Goal: Information Seeking & Learning: Learn about a topic

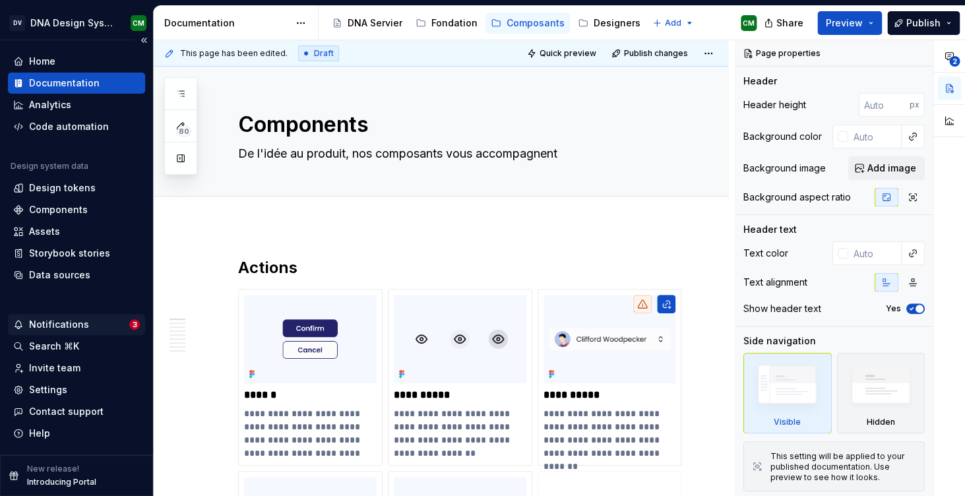
click at [76, 328] on div "Notifications" at bounding box center [59, 324] width 60 height 13
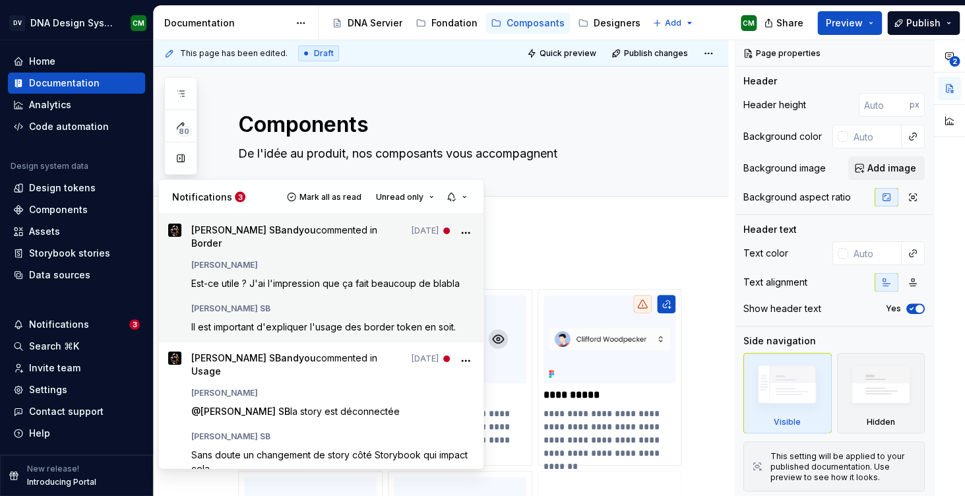
click at [353, 277] on span "Est-ce utile ? J'ai l'impression que ça fait beaucoup de blabla" at bounding box center [325, 282] width 268 height 11
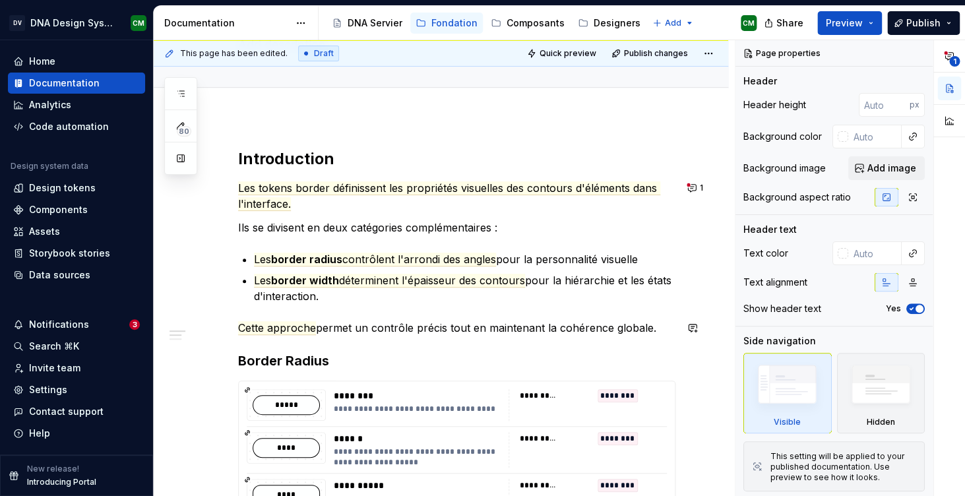
scroll to position [130, 0]
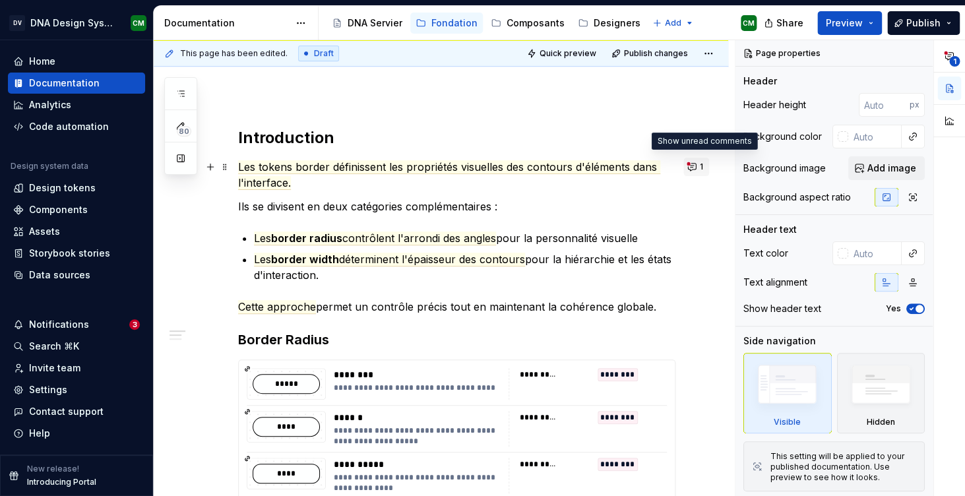
click at [702, 169] on button "1" at bounding box center [696, 167] width 26 height 18
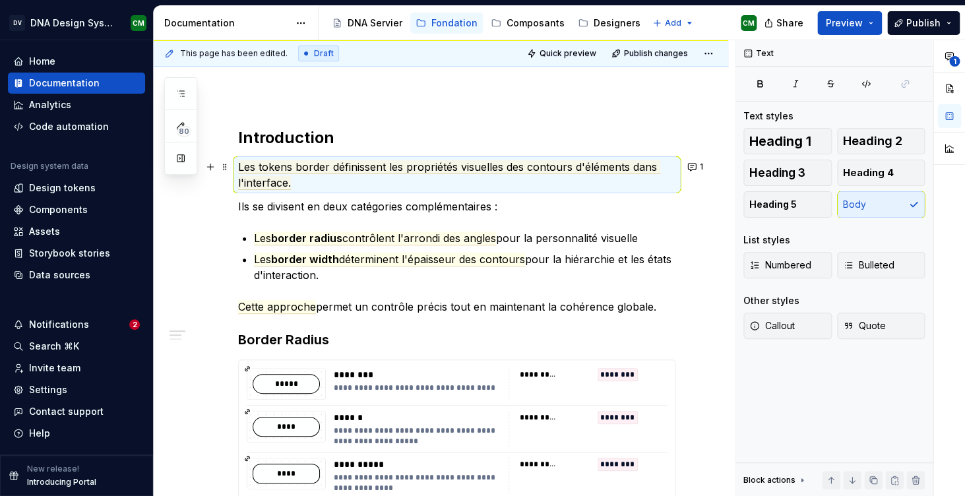
click at [391, 297] on div "**********" at bounding box center [456, 501] width 437 height 749
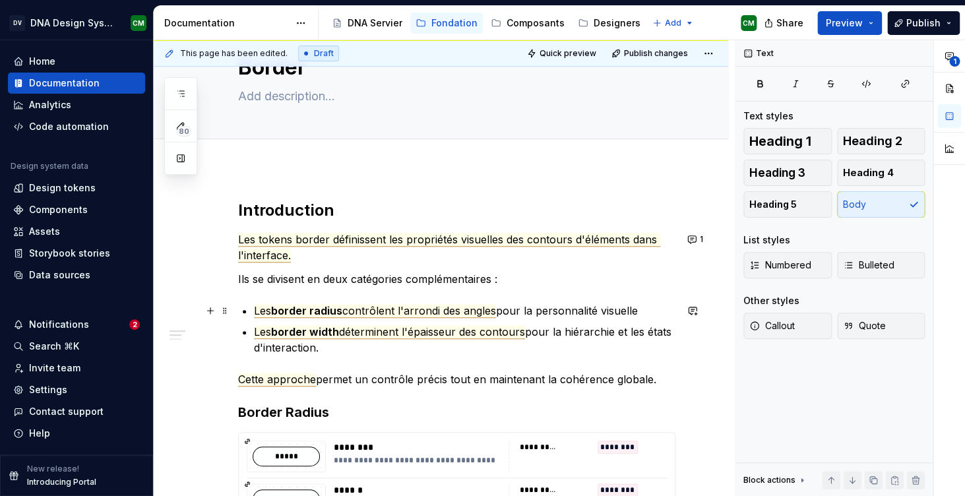
scroll to position [86, 0]
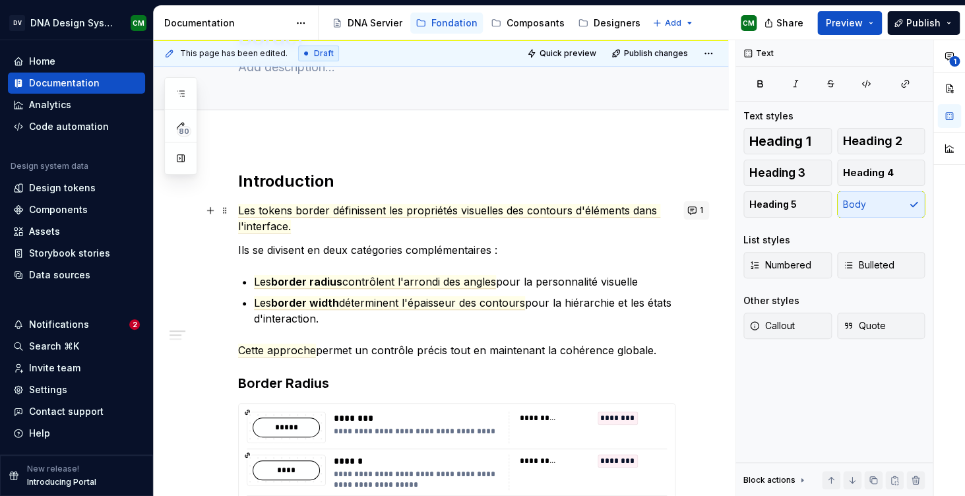
click at [703, 214] on button "1" at bounding box center [696, 210] width 26 height 18
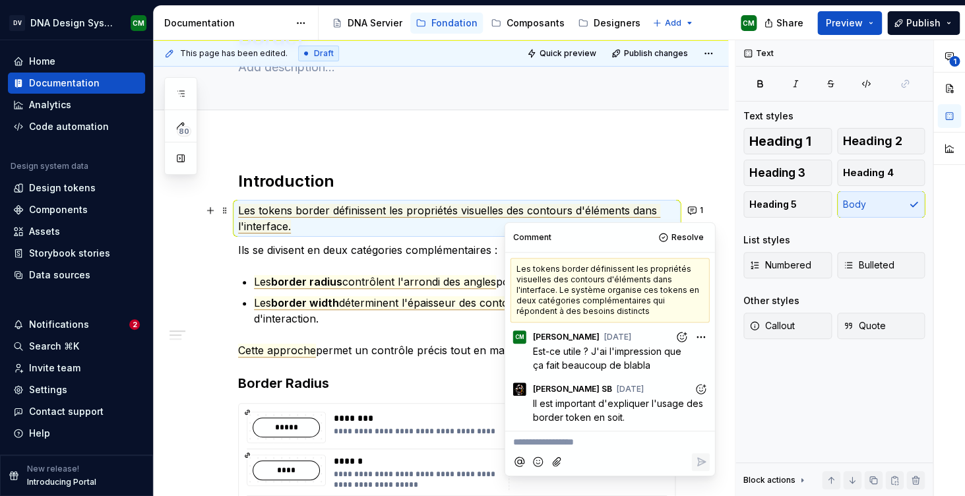
click at [448, 282] on span "contrôlent l'arrondi des angles" at bounding box center [419, 282] width 154 height 14
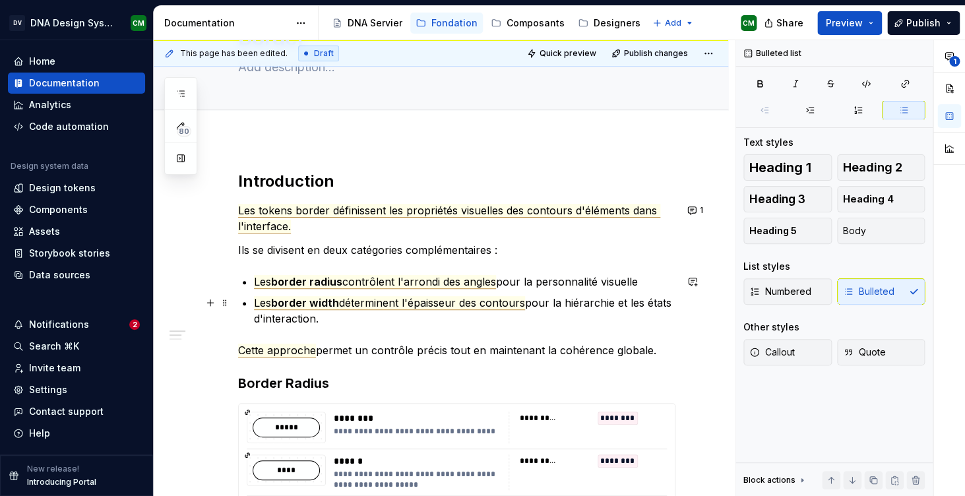
click at [460, 305] on span "déterminent l'épaisseur des contours" at bounding box center [432, 303] width 186 height 14
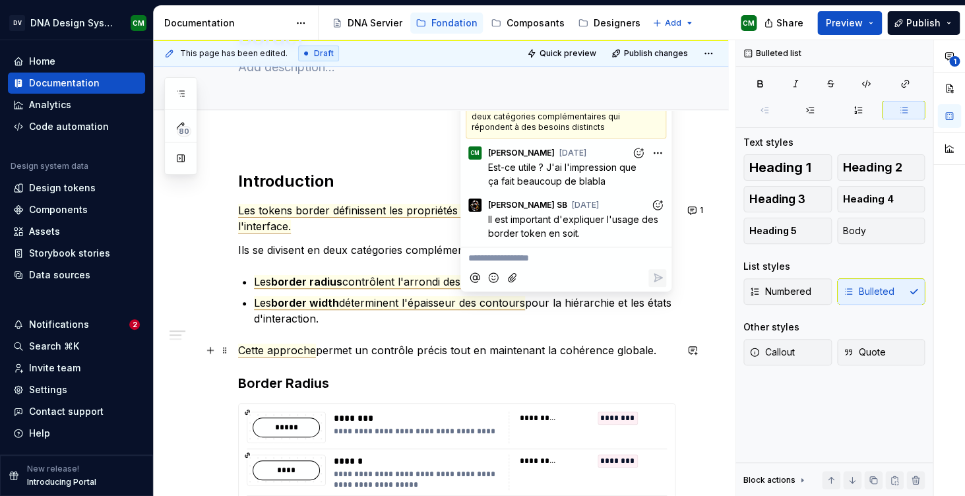
click at [297, 351] on span "Cette approche" at bounding box center [277, 350] width 78 height 14
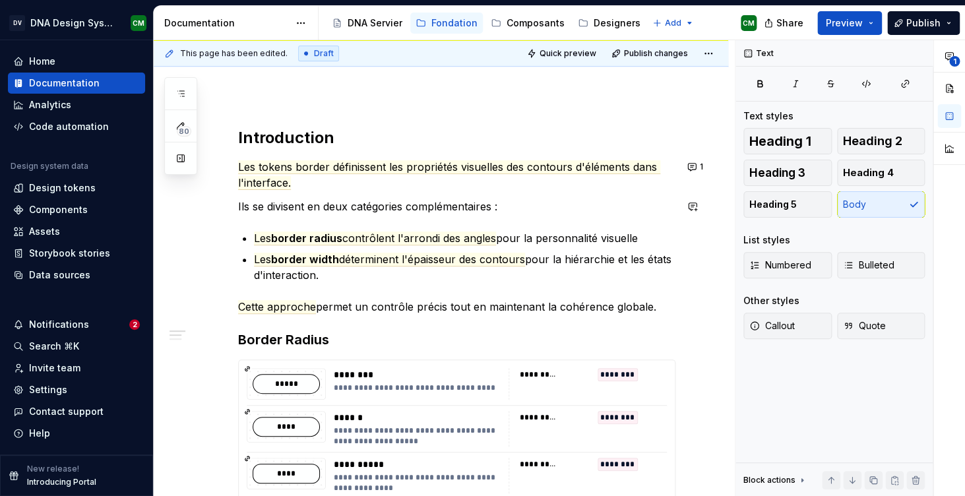
scroll to position [129, 0]
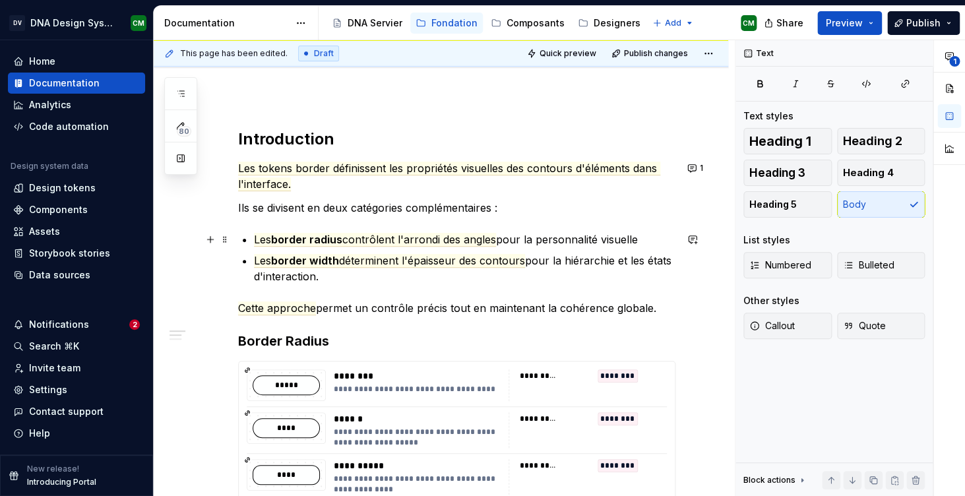
type textarea "*"
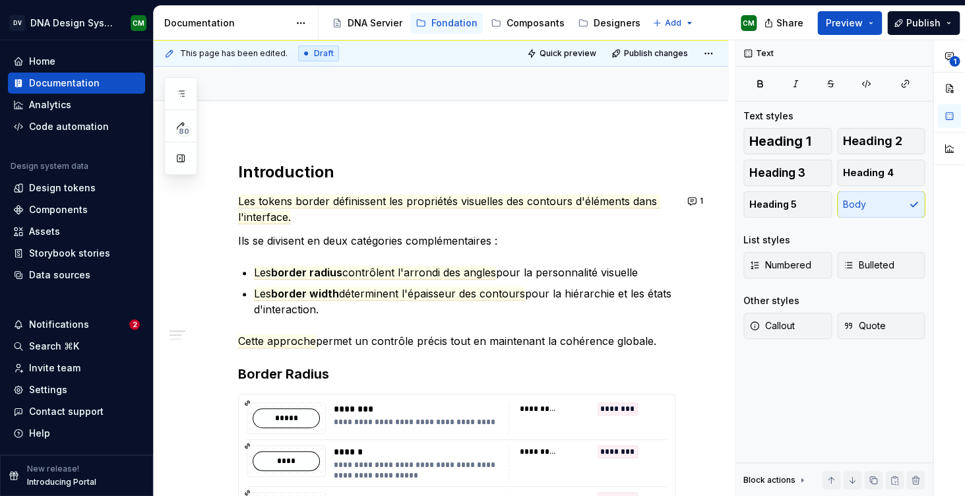
scroll to position [96, 0]
click at [703, 203] on button "1" at bounding box center [696, 200] width 26 height 18
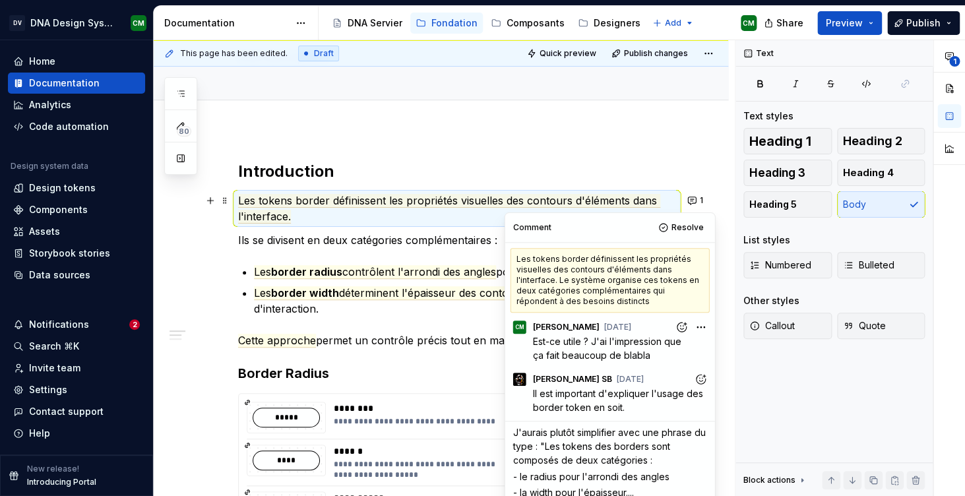
click at [639, 491] on p "- la width pour l'épaisseur...." at bounding box center [610, 492] width 194 height 14
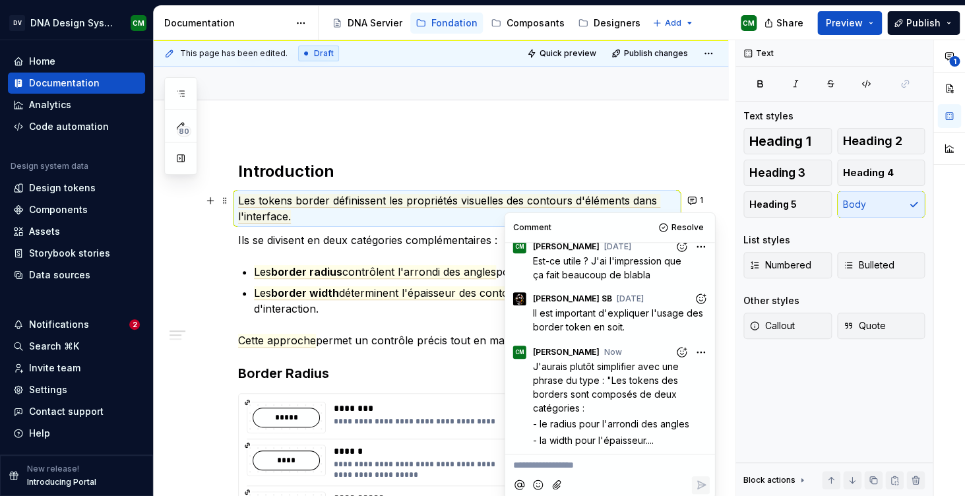
click at [674, 169] on h2 "Introduction" at bounding box center [456, 171] width 437 height 21
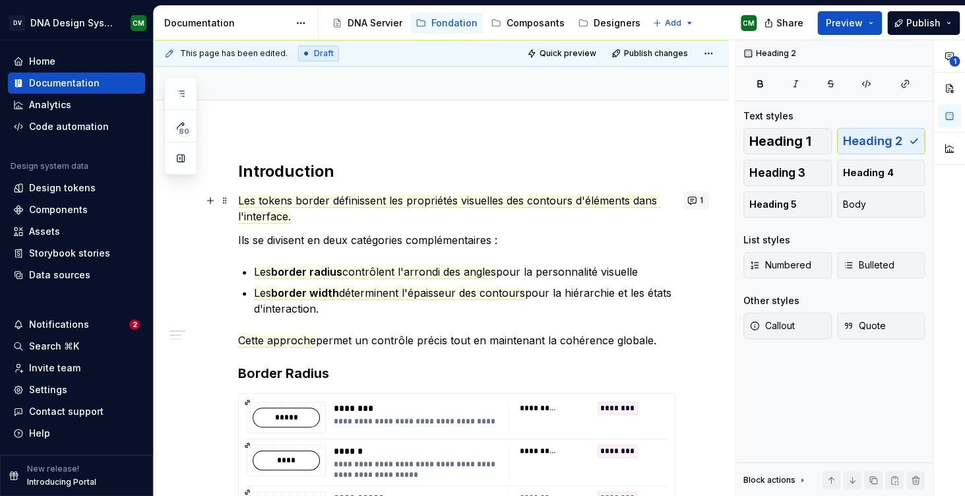
click at [701, 200] on button "1" at bounding box center [696, 200] width 26 height 18
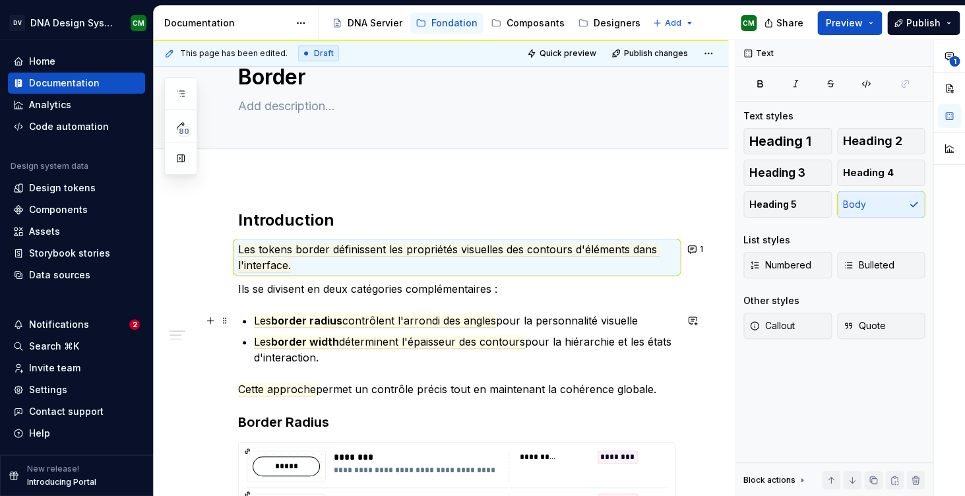
scroll to position [51, 0]
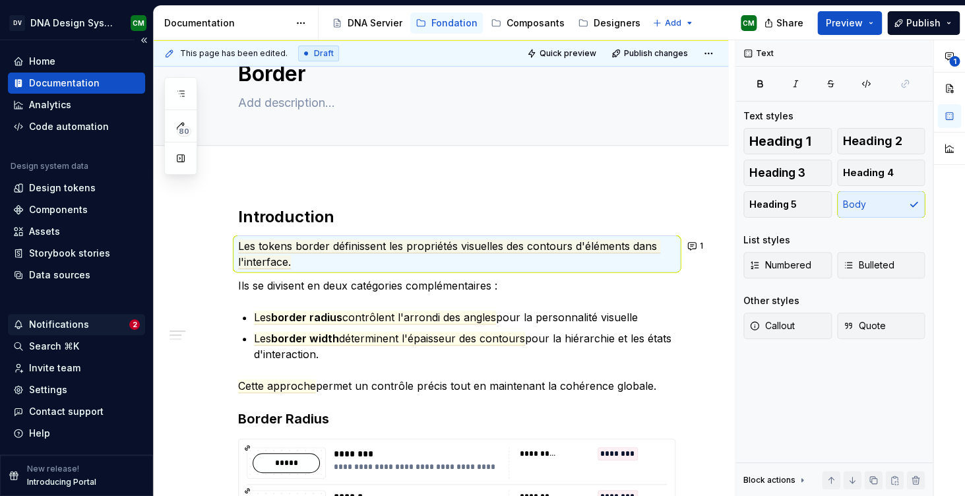
click at [107, 324] on div "Notifications" at bounding box center [71, 324] width 116 height 13
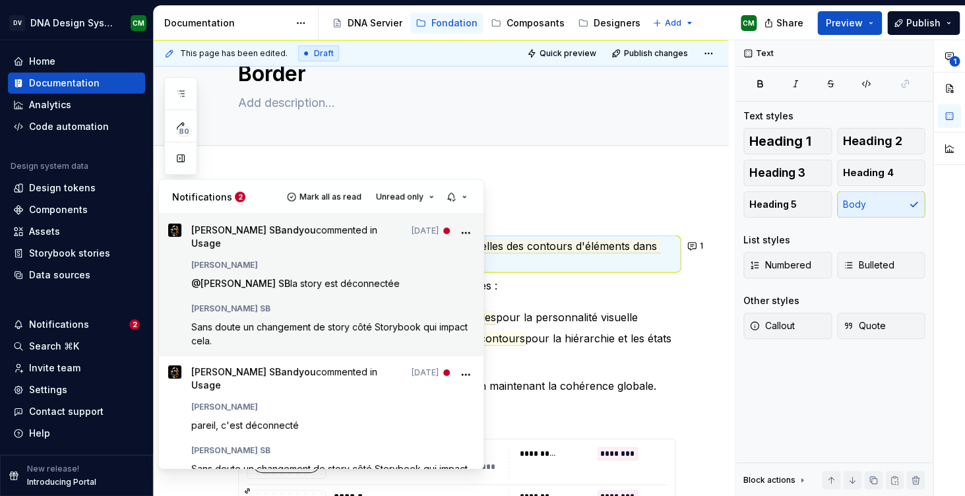
scroll to position [12, 0]
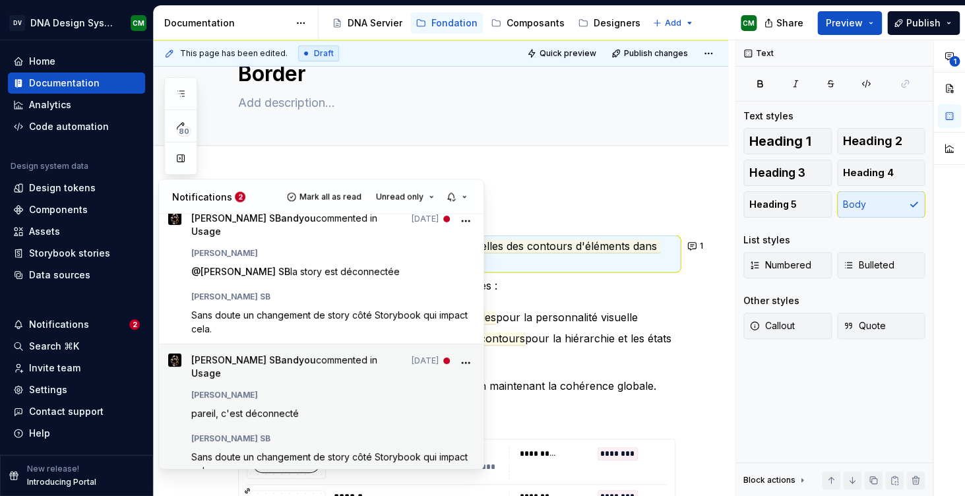
click at [351, 384] on div "[PERSON_NAME]" at bounding box center [332, 392] width 283 height 16
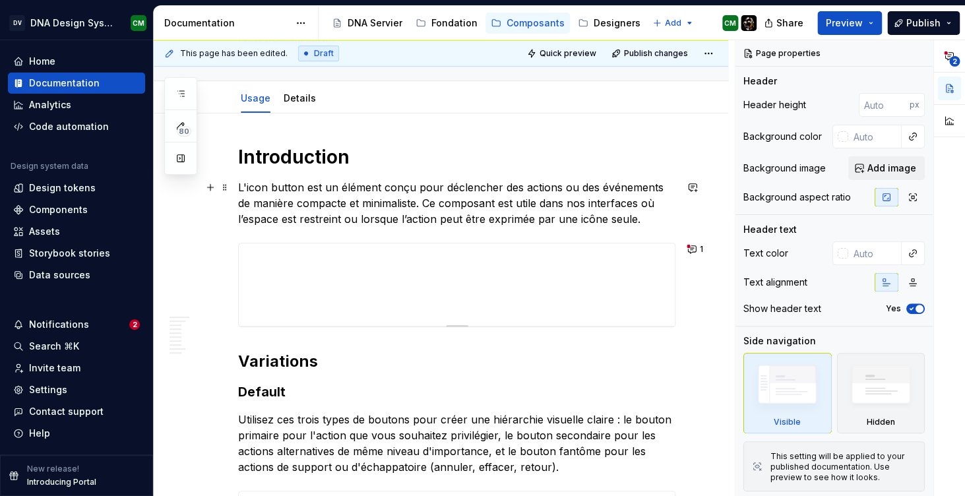
scroll to position [125, 0]
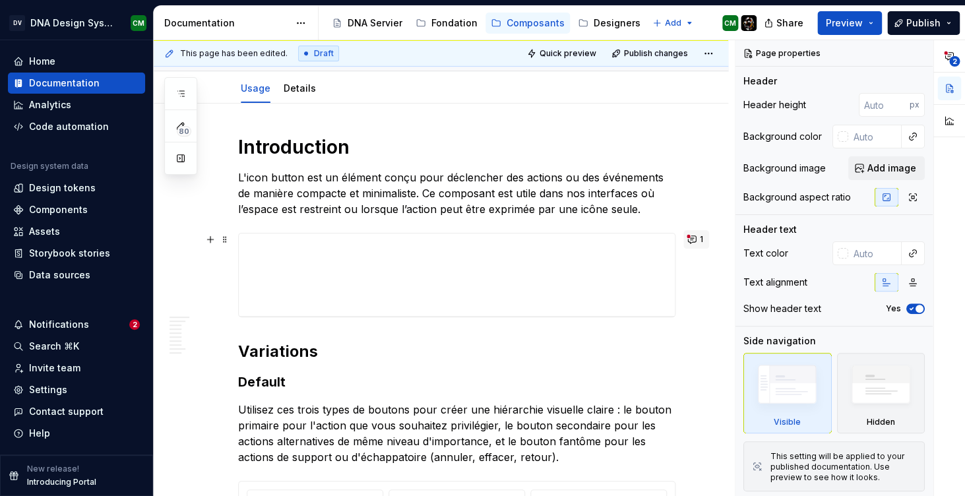
click at [703, 241] on span "1" at bounding box center [700, 239] width 3 height 11
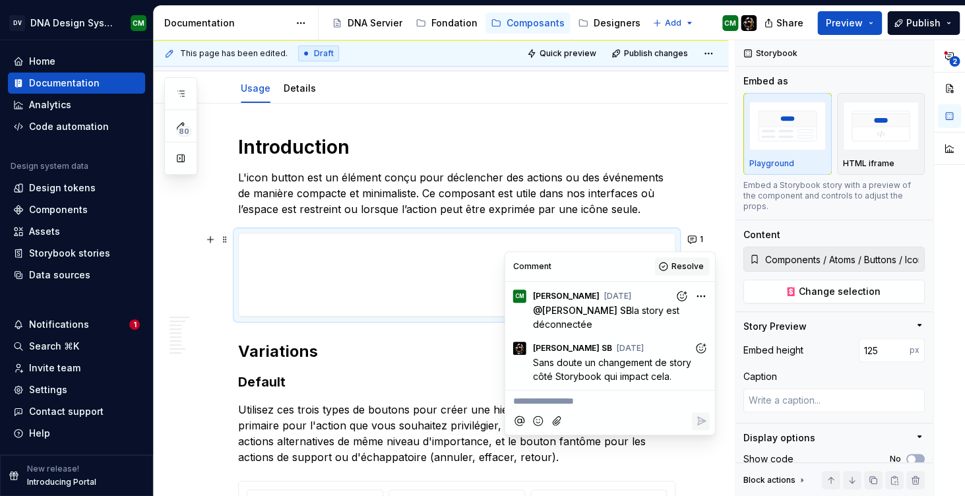
click at [670, 266] on button "Resolve" at bounding box center [682, 266] width 55 height 18
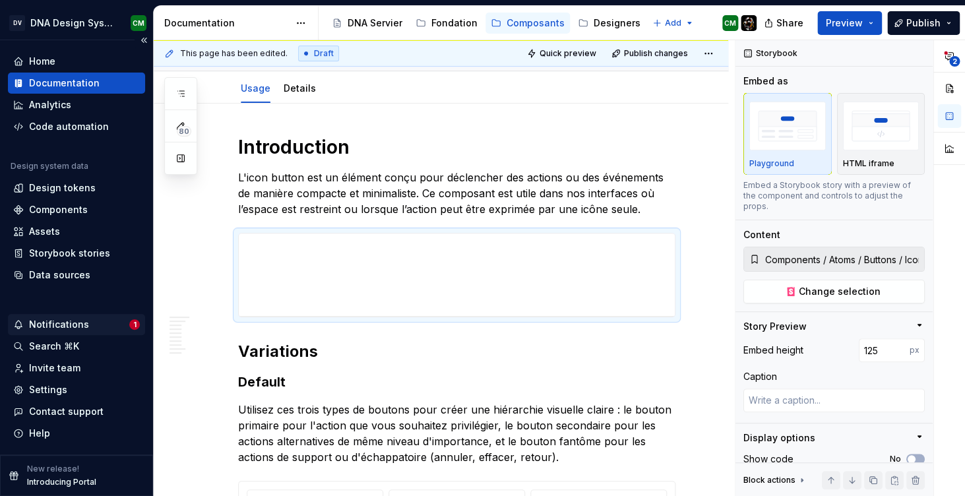
click at [104, 323] on div "Notifications" at bounding box center [71, 324] width 116 height 13
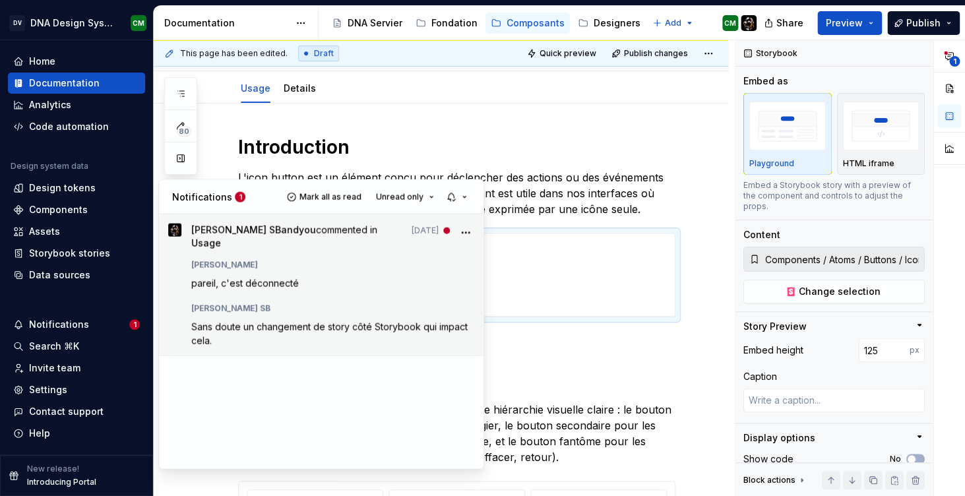
click at [263, 302] on div "[PERSON_NAME] SB" at bounding box center [332, 306] width 283 height 16
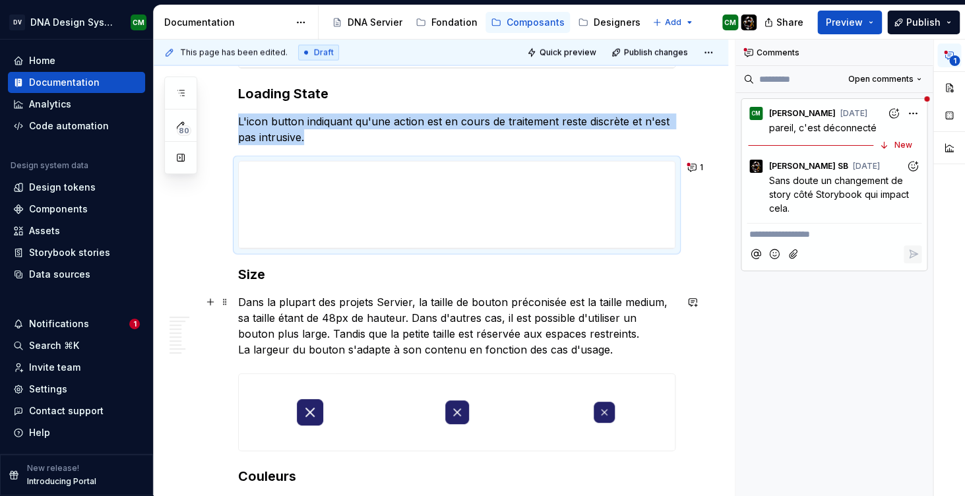
scroll to position [1069, 0]
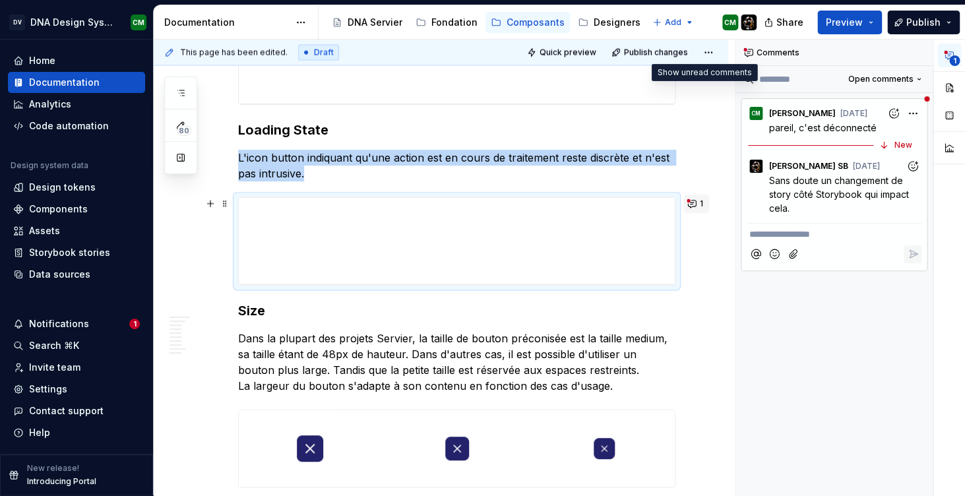
click at [704, 194] on button "1" at bounding box center [696, 203] width 26 height 18
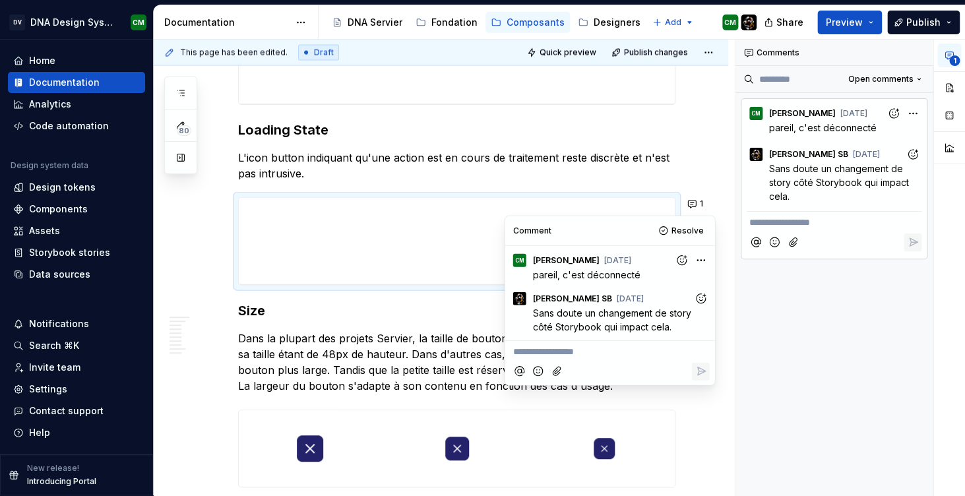
scroll to position [0, 0]
click at [677, 229] on span "Resolve" at bounding box center [687, 230] width 32 height 11
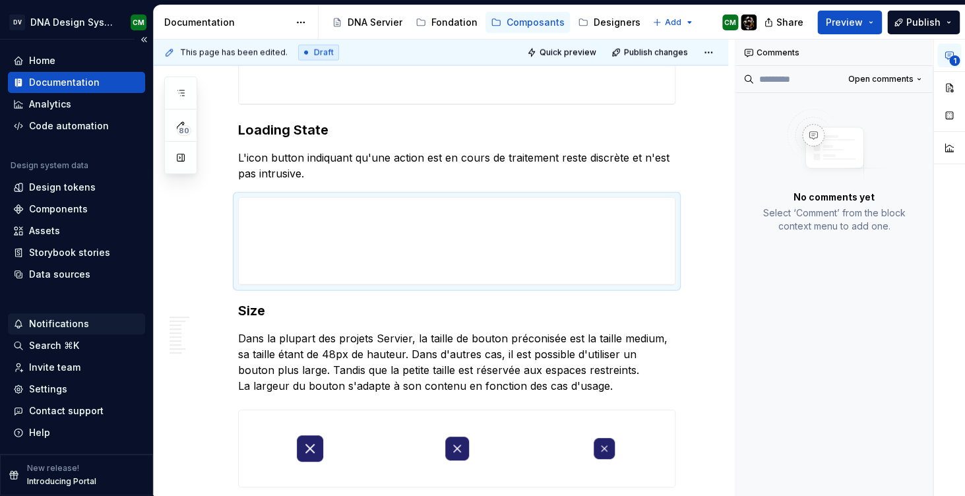
click at [60, 328] on div "Notifications" at bounding box center [59, 323] width 60 height 13
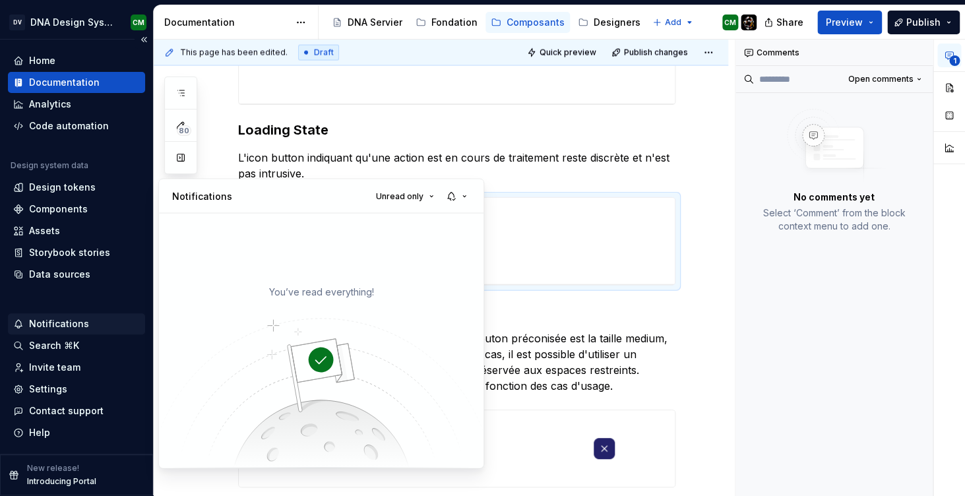
scroll to position [1, 0]
click at [245, 142] on html "DV DNA Design System CM Home Documentation Analytics Code automation Design sys…" at bounding box center [482, 248] width 965 height 496
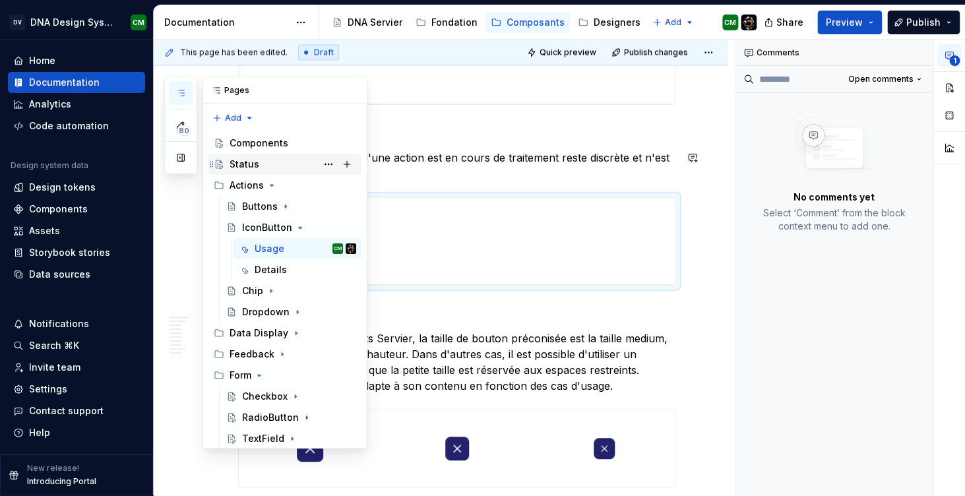
scroll to position [8, 0]
click at [272, 180] on icon "Page tree" at bounding box center [271, 185] width 11 height 11
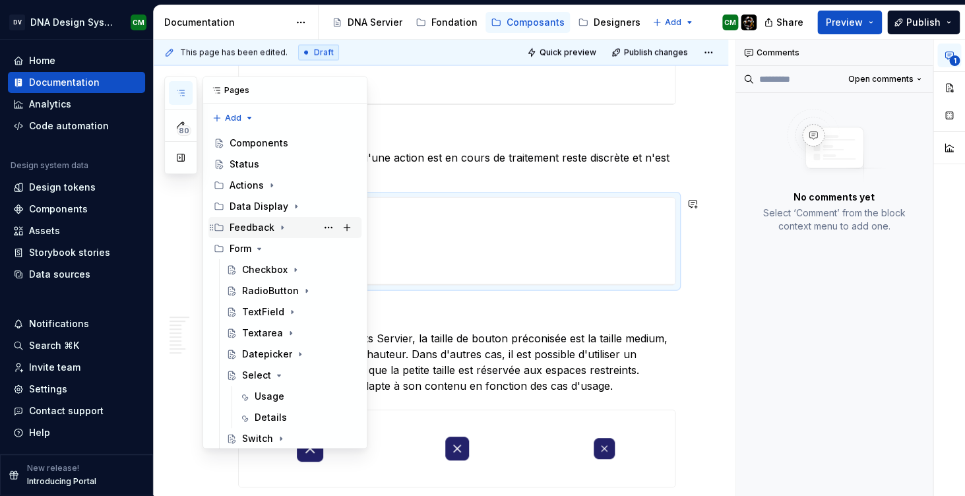
scroll to position [34, 0]
click at [253, 263] on div "Checkbox" at bounding box center [264, 269] width 45 height 13
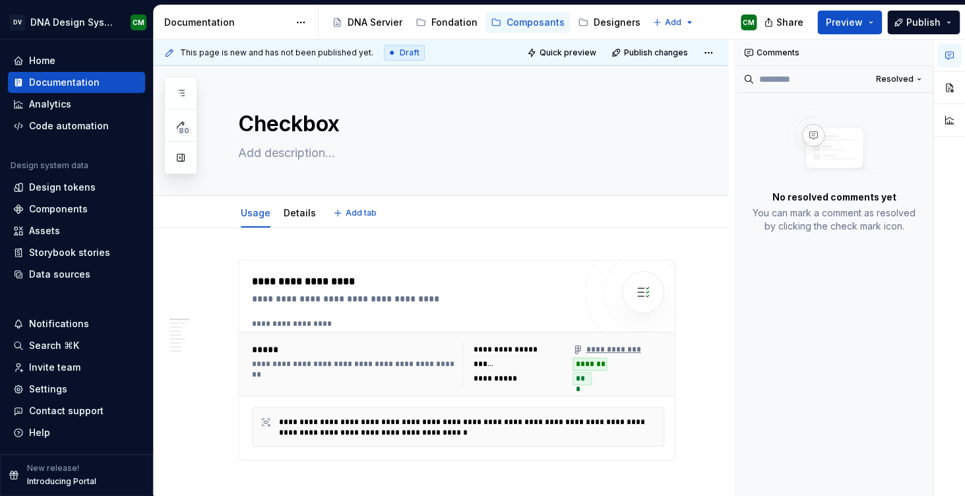
type textarea "*"
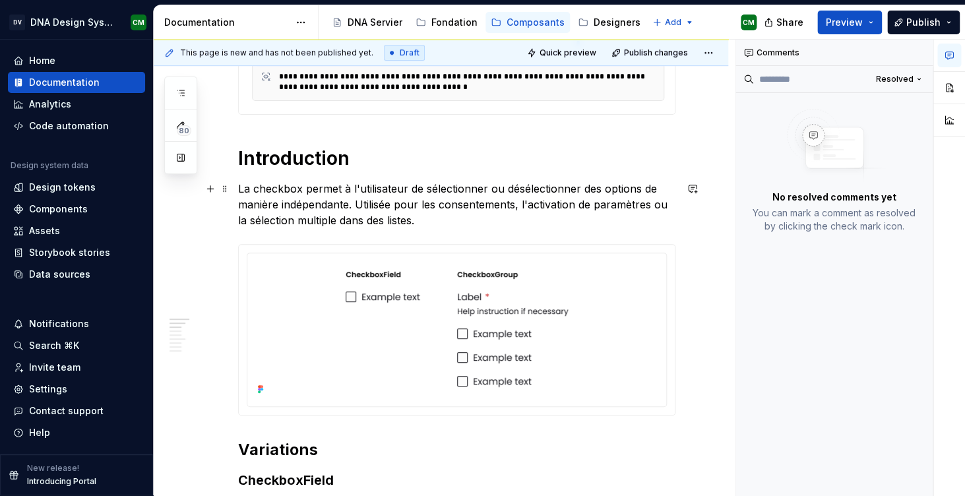
scroll to position [348, 0]
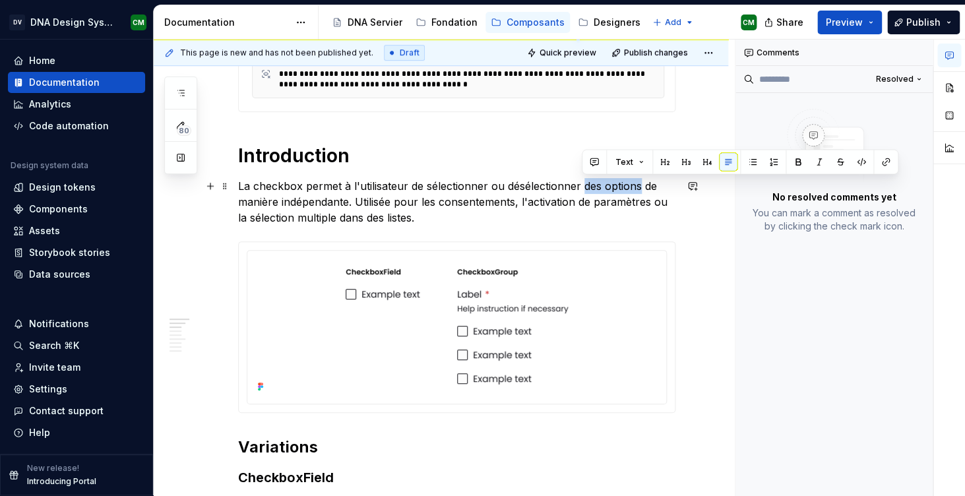
drag, startPoint x: 582, startPoint y: 187, endPoint x: 640, endPoint y: 185, distance: 58.0
click at [640, 185] on p "La checkbox permet à l'utilisateur de sélectionner ou désélectionner des option…" at bounding box center [456, 201] width 437 height 47
click at [595, 162] on button "button" at bounding box center [594, 162] width 18 height 18
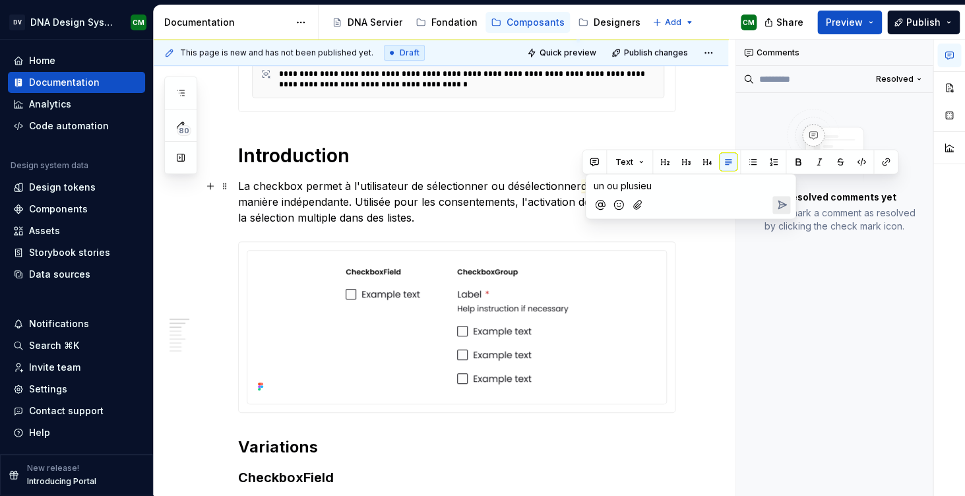
click at [671, 190] on p "un ou plusieu" at bounding box center [690, 186] width 194 height 14
type textarea "*"
click at [785, 199] on icon "Send" at bounding box center [781, 204] width 13 height 13
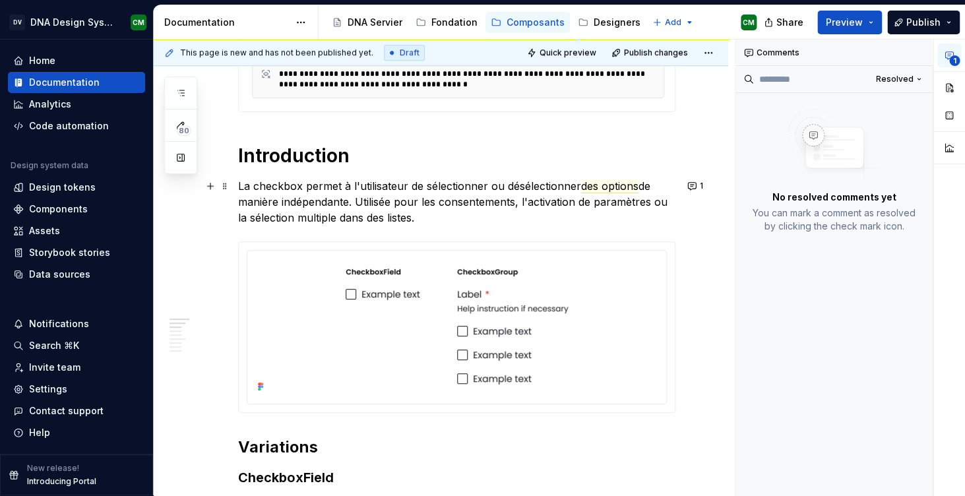
click at [527, 182] on p "La checkbox permet à l'utilisateur de sélectionner ou désélectionner des option…" at bounding box center [456, 201] width 437 height 47
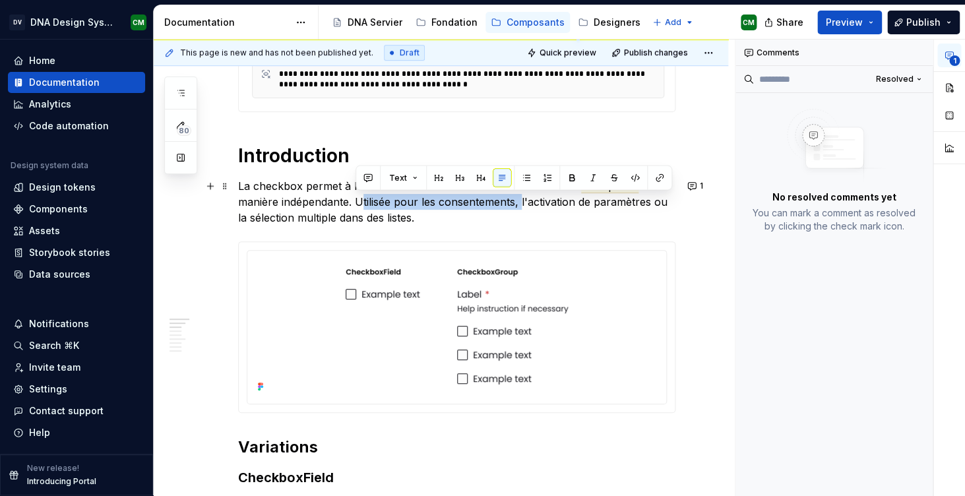
drag, startPoint x: 357, startPoint y: 202, endPoint x: 518, endPoint y: 198, distance: 160.9
click at [518, 198] on p "La checkbox permet à l'utilisateur de sélectionner ou désélectionner des option…" at bounding box center [456, 201] width 437 height 47
click at [512, 210] on p "La checkbox permet à l'utilisateur de sélectionner ou désélectionner des option…" at bounding box center [456, 201] width 437 height 47
drag, startPoint x: 406, startPoint y: 214, endPoint x: 356, endPoint y: 202, distance: 51.3
click at [356, 202] on p "La checkbox permet à l'utilisateur de sélectionner ou désélectionner des option…" at bounding box center [456, 201] width 437 height 47
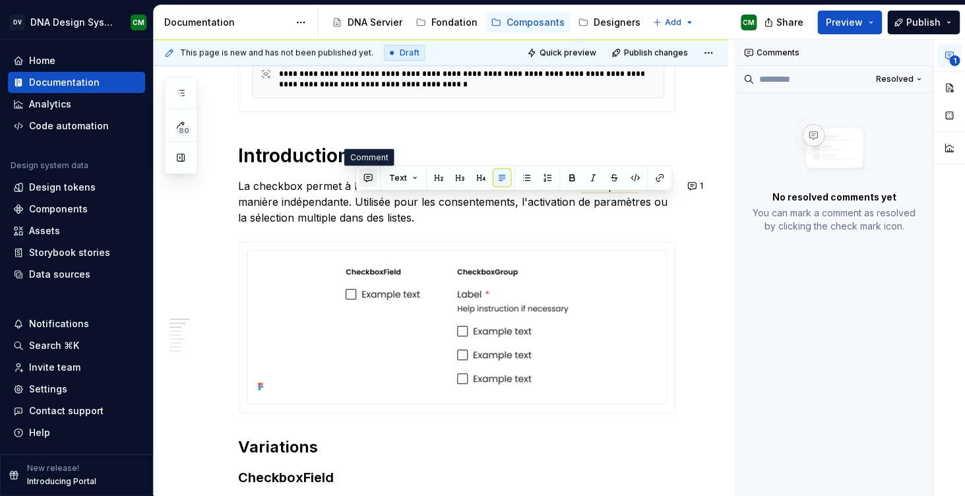
click at [371, 177] on button "button" at bounding box center [368, 178] width 18 height 18
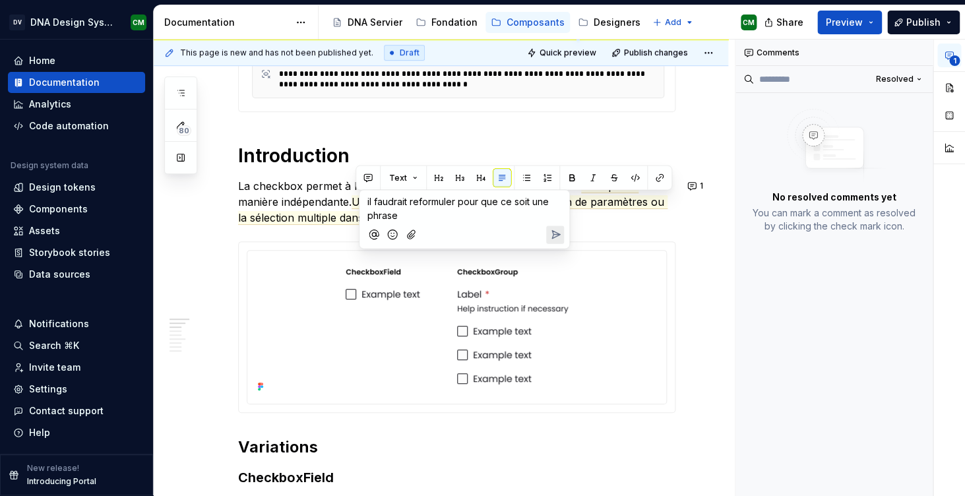
click at [546, 233] on button "Send" at bounding box center [555, 234] width 18 height 18
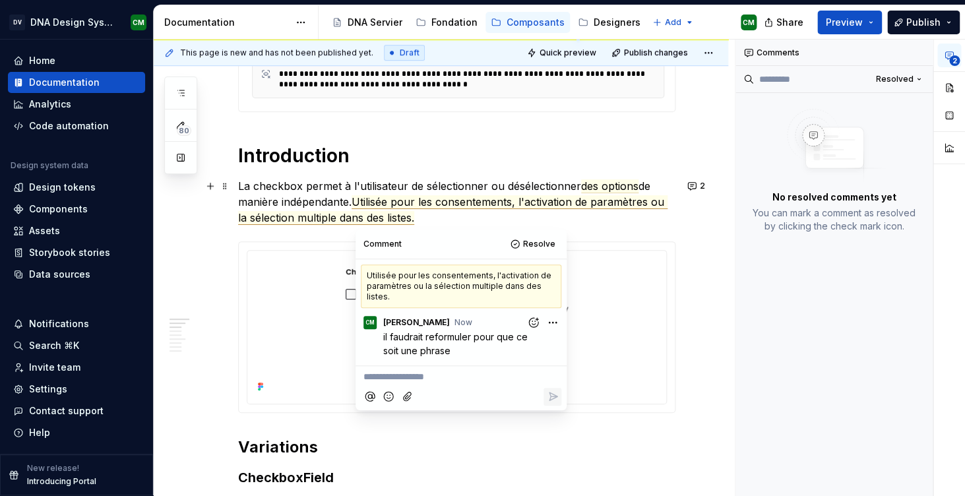
click at [564, 211] on p "La checkbox permet à l'utilisateur de sélectionner ou désélectionner des option…" at bounding box center [456, 201] width 437 height 47
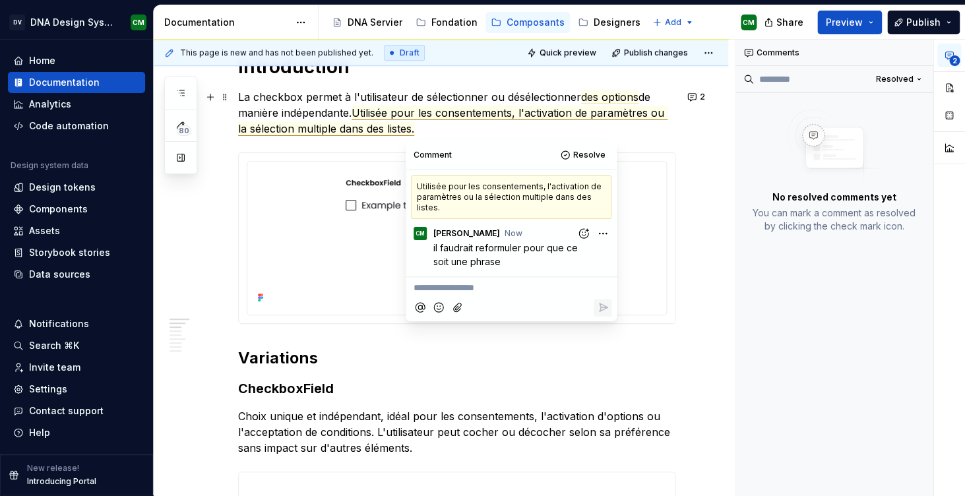
scroll to position [539, 0]
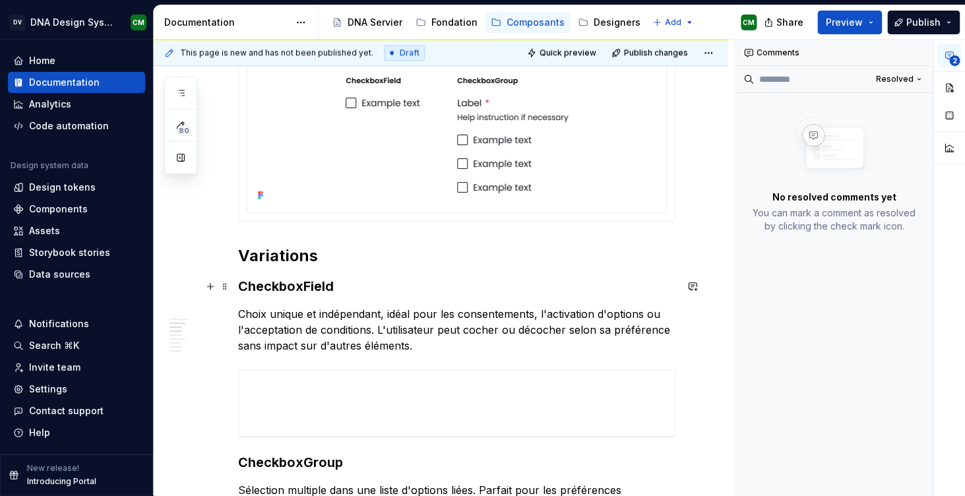
click at [443, 281] on h3 "CheckboxField" at bounding box center [456, 286] width 437 height 18
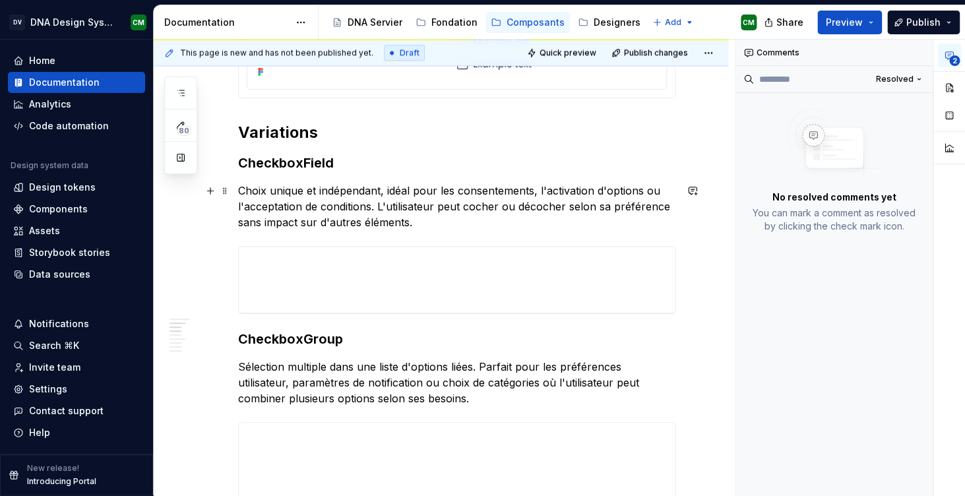
scroll to position [668, 0]
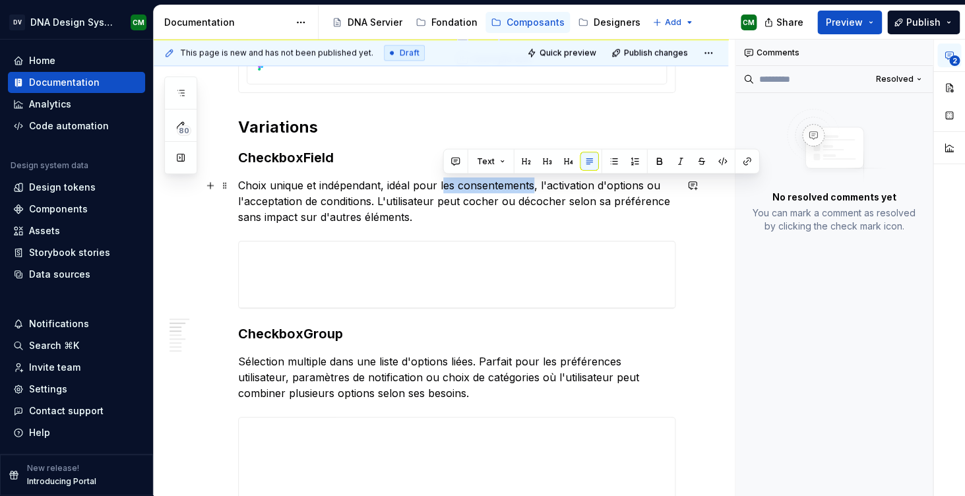
drag, startPoint x: 442, startPoint y: 184, endPoint x: 532, endPoint y: 180, distance: 90.4
click at [532, 180] on p "Choix unique et indépendant, idéal pour les consentements, l'activation d'optio…" at bounding box center [456, 200] width 437 height 47
drag, startPoint x: 535, startPoint y: 183, endPoint x: 467, endPoint y: 186, distance: 67.3
click at [467, 186] on p "Choix unique et indépendant, idéal pour les consentements, l'activation d'optio…" at bounding box center [456, 200] width 437 height 47
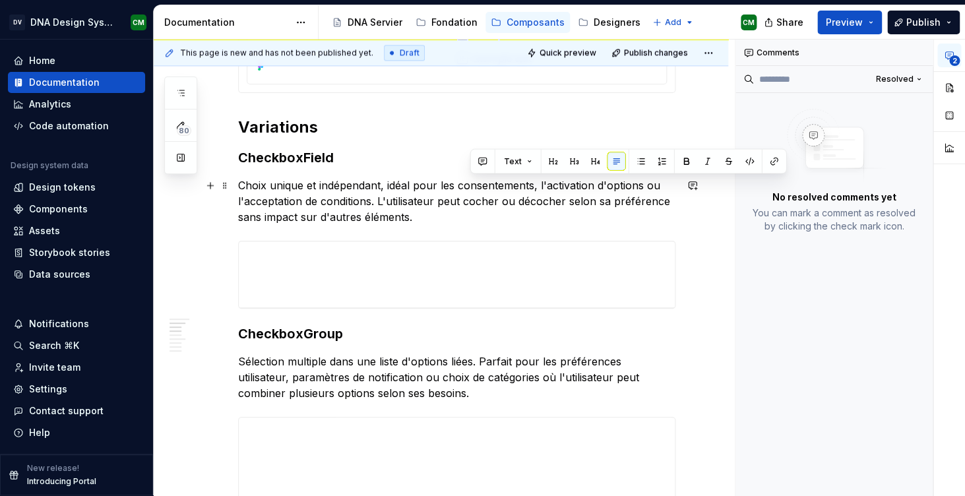
click at [453, 186] on p "Choix unique et indépendant, idéal pour les consentements, l'activation d'optio…" at bounding box center [456, 200] width 437 height 47
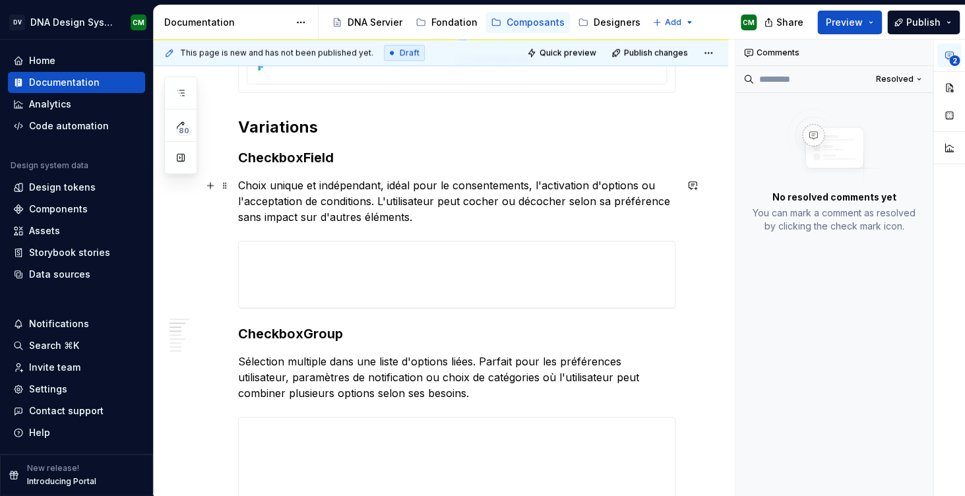
click at [530, 188] on p "Choix unique et indépendant, idéal pour le consentements, l'activation d'option…" at bounding box center [456, 200] width 437 height 47
click at [632, 187] on p "Choix unique et indépendant, idéal pour le consentement, l'activation d'options…" at bounding box center [456, 200] width 437 height 47
click at [290, 205] on p "Choix unique et indépendant, idéal pour le consentement, l'activation d'option …" at bounding box center [456, 200] width 437 height 47
click at [394, 199] on p "Choix unique et indépendant, idéal pour le consentement, l'activation d'option …" at bounding box center [456, 200] width 437 height 47
click at [448, 220] on p "Choix unique et indépendant, idéal pour le consentement, l'activation d'option …" at bounding box center [456, 200] width 437 height 47
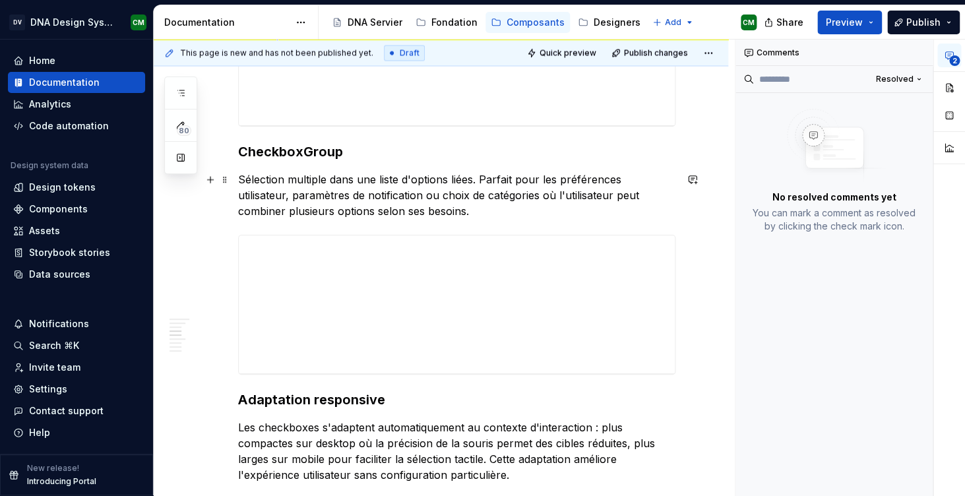
scroll to position [850, 0]
click at [457, 181] on p "Sélection multiple dans une liste d'options liées. Parfait pour les préférences…" at bounding box center [456, 194] width 437 height 47
click at [475, 196] on p "Sélection multiple dans une liste d'options. Parfait pour les préférences utili…" at bounding box center [456, 194] width 437 height 47
click at [432, 214] on p "Sélection multiple dans une liste d'options. Parfait pour les préférences utili…" at bounding box center [456, 194] width 437 height 47
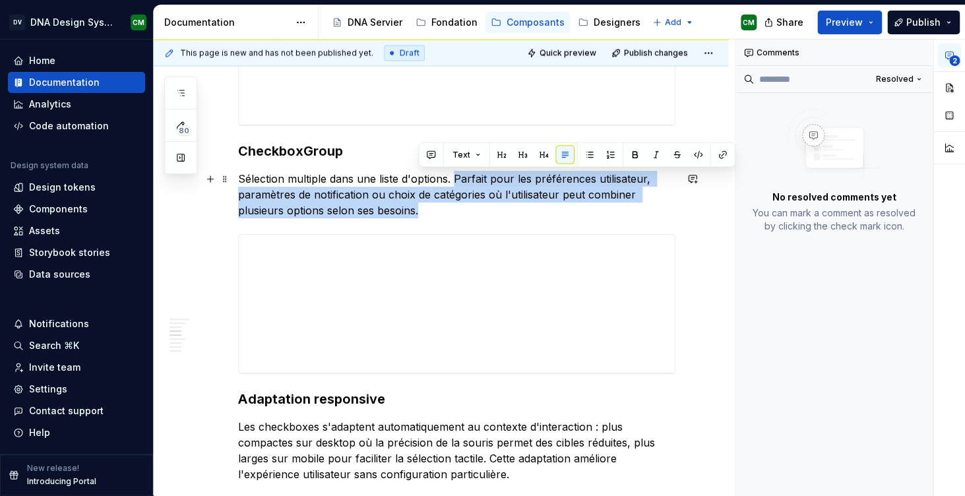
drag, startPoint x: 434, startPoint y: 214, endPoint x: 457, endPoint y: 176, distance: 44.7
click at [457, 176] on p "Sélection multiple dans une liste d'options. Parfait pour les préférences utili…" at bounding box center [456, 194] width 437 height 47
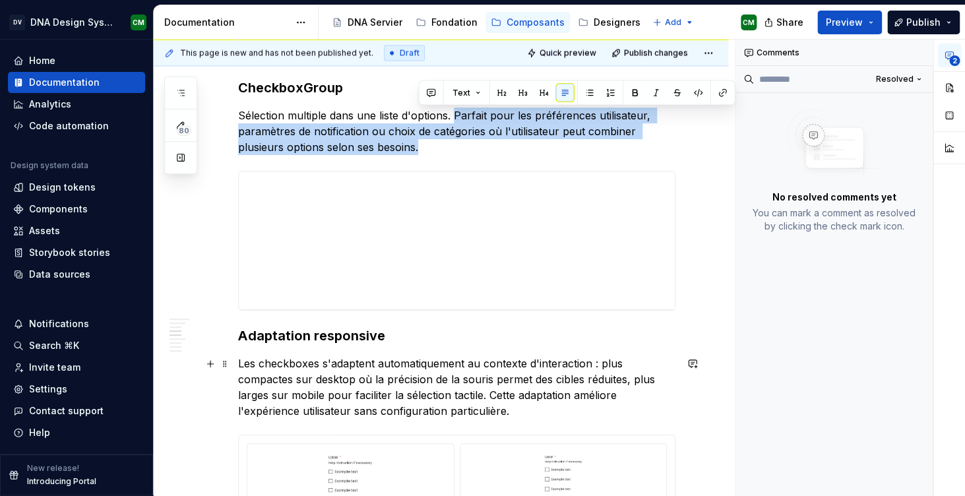
scroll to position [910, 0]
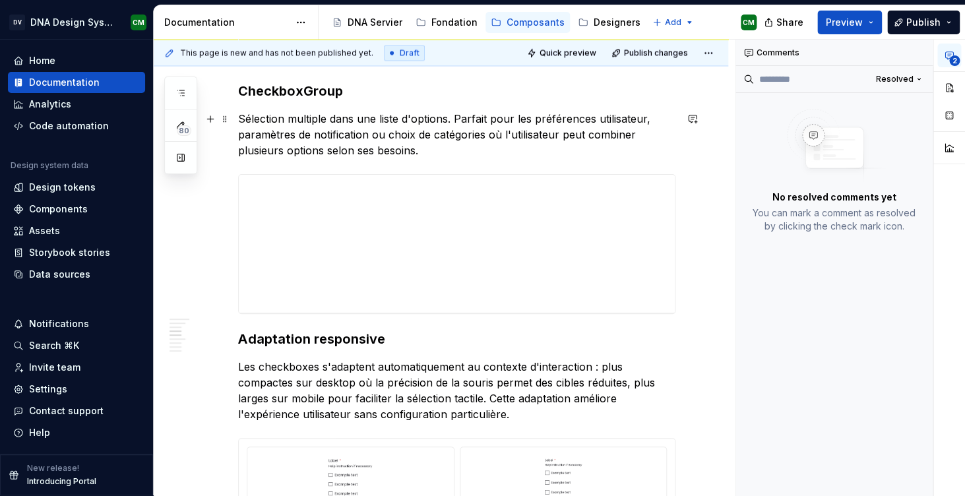
click at [369, 121] on p "Sélection multiple dans une liste d'options. Parfait pour les préférences utili…" at bounding box center [456, 134] width 437 height 47
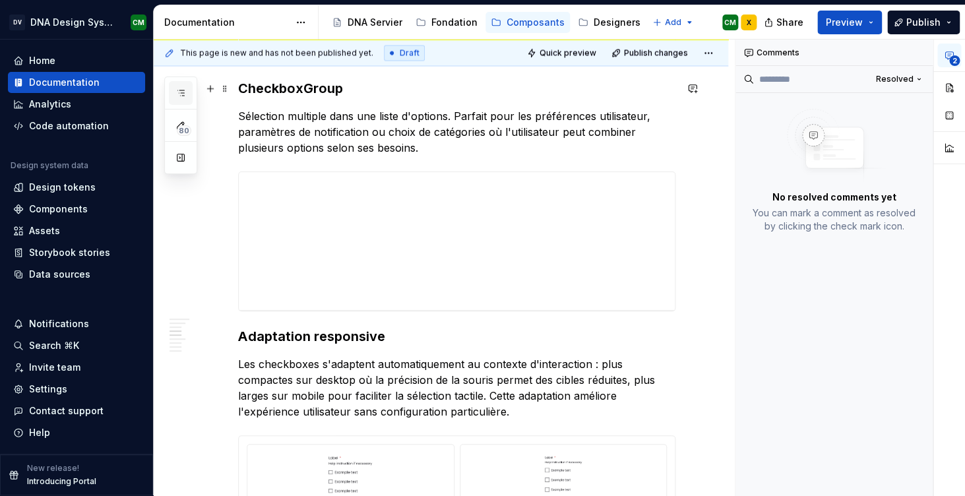
scroll to position [34, 0]
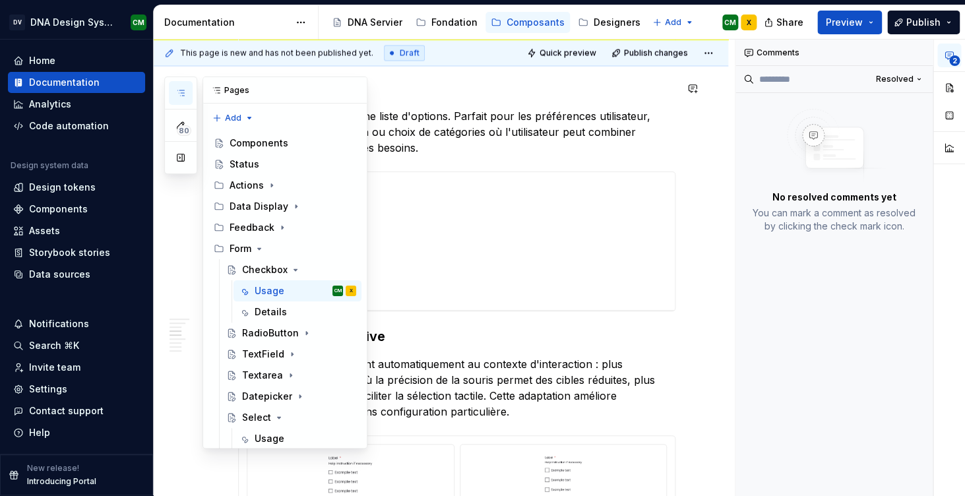
click at [186, 88] on button "button" at bounding box center [181, 93] width 24 height 24
click at [294, 269] on icon "Page tree" at bounding box center [295, 269] width 3 height 1
click at [294, 284] on div "RadioButton" at bounding box center [270, 290] width 57 height 13
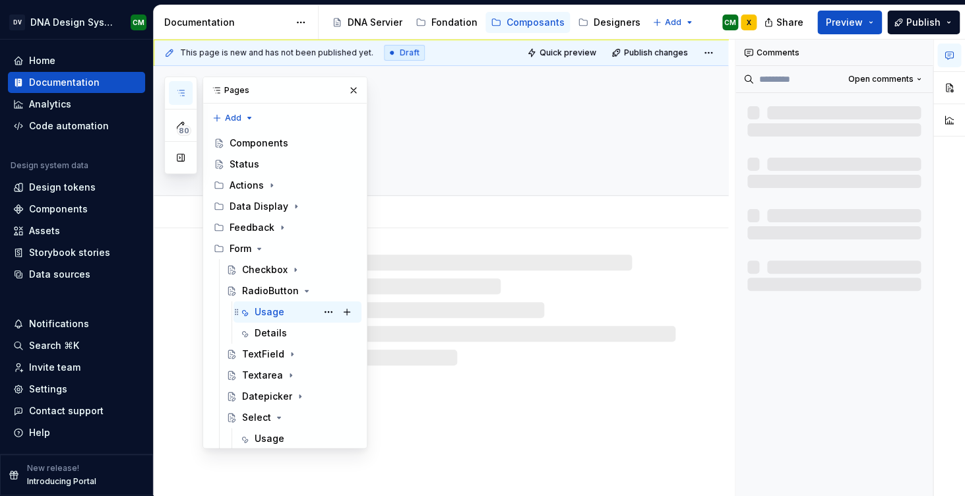
click at [280, 305] on div "Usage" at bounding box center [269, 311] width 30 height 13
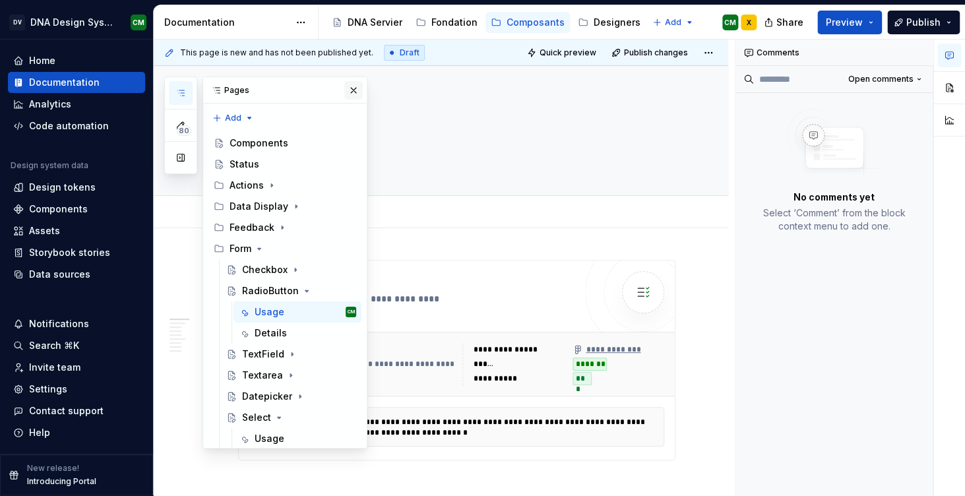
click at [357, 88] on button "button" at bounding box center [353, 90] width 18 height 18
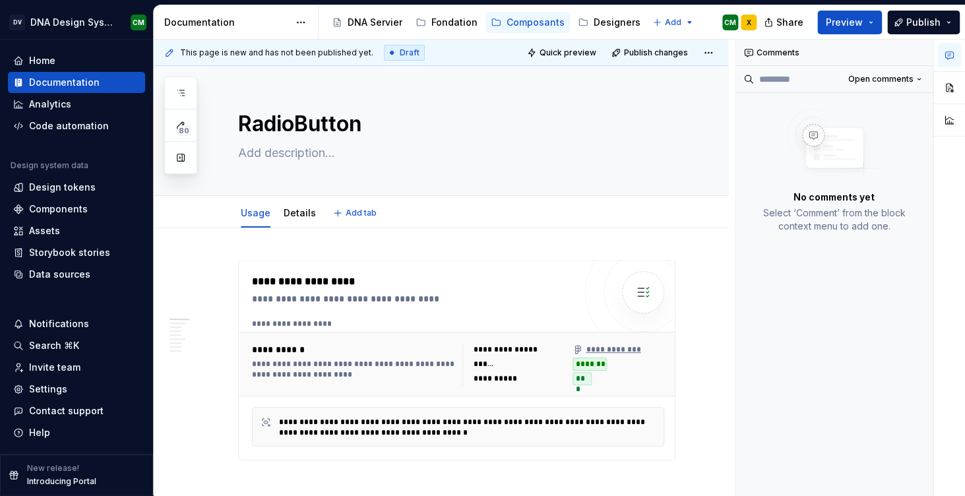
type textarea "*"
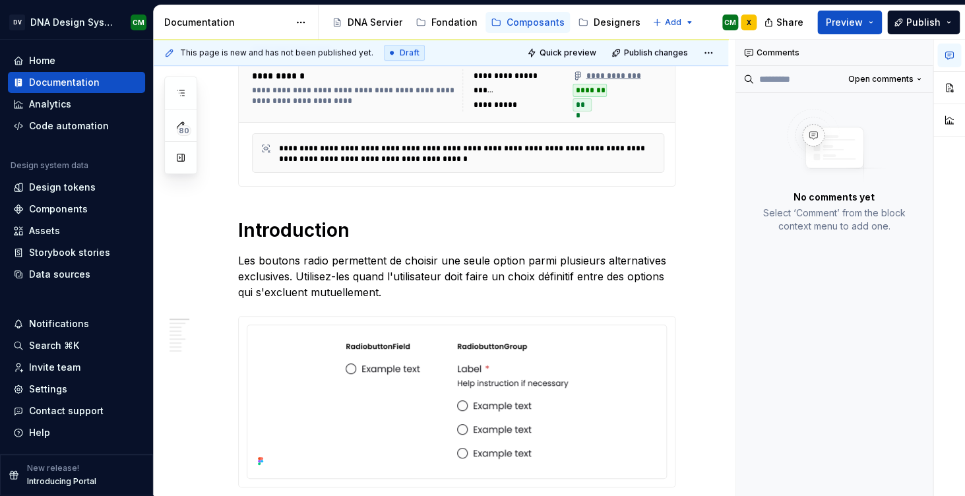
scroll to position [297, 0]
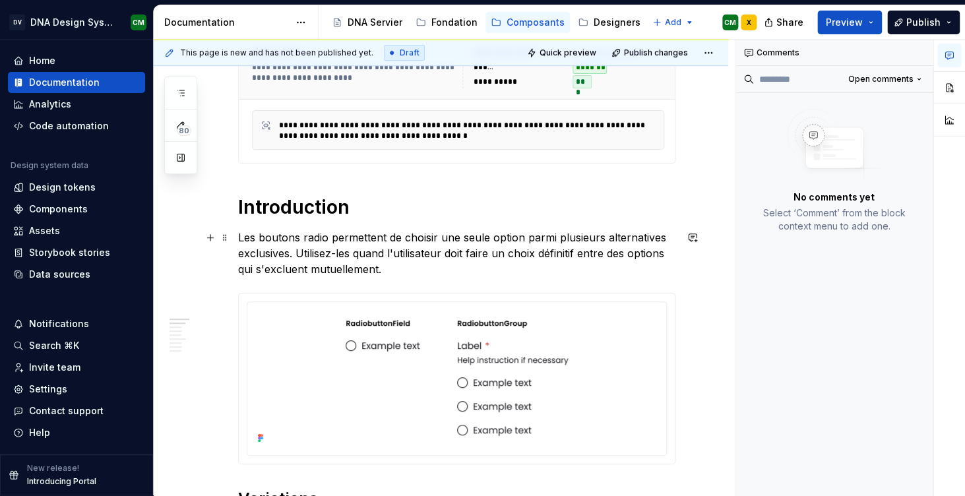
click at [274, 252] on p "Les boutons radio permettent de choisir une seule option parmi plusieurs altern…" at bounding box center [456, 252] width 437 height 47
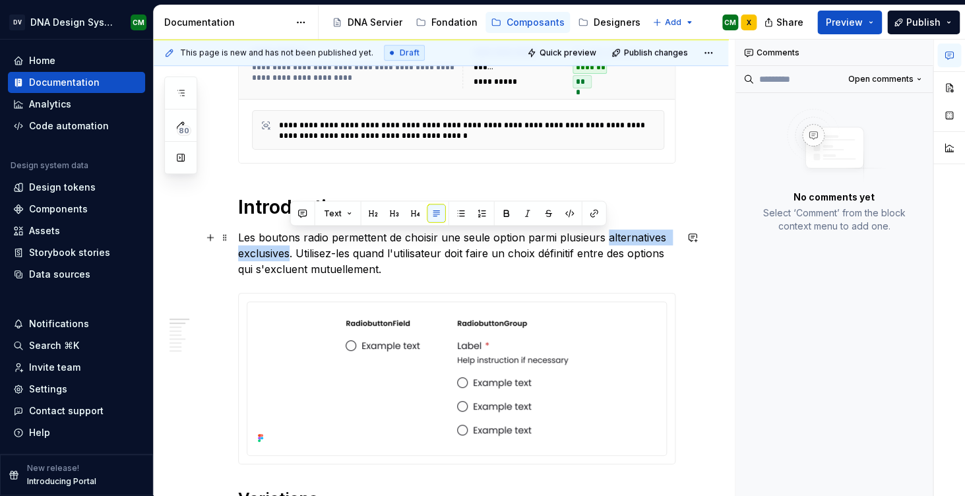
drag, startPoint x: 289, startPoint y: 255, endPoint x: 607, endPoint y: 239, distance: 318.2
click at [607, 239] on p "Les boutons radio permettent de choisir une seule option parmi plusieurs altern…" at bounding box center [456, 252] width 437 height 47
click at [698, 235] on button "button" at bounding box center [692, 237] width 18 height 18
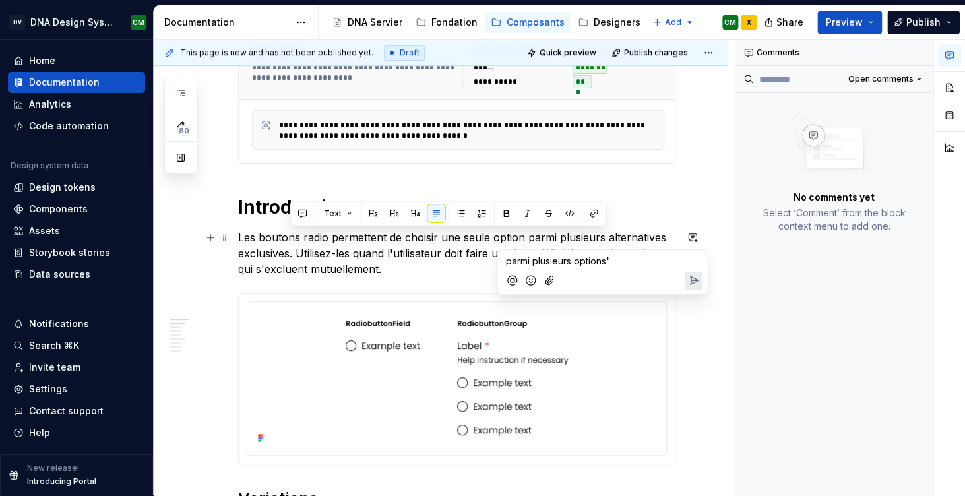
click at [576, 260] on span "parmi plusieurs options"" at bounding box center [558, 260] width 105 height 11
click at [620, 270] on div at bounding box center [602, 280] width 199 height 27
click at [620, 258] on p "parmi plusieurs "options"" at bounding box center [603, 261] width 194 height 14
click at [695, 295] on icon "Send" at bounding box center [692, 293] width 13 height 13
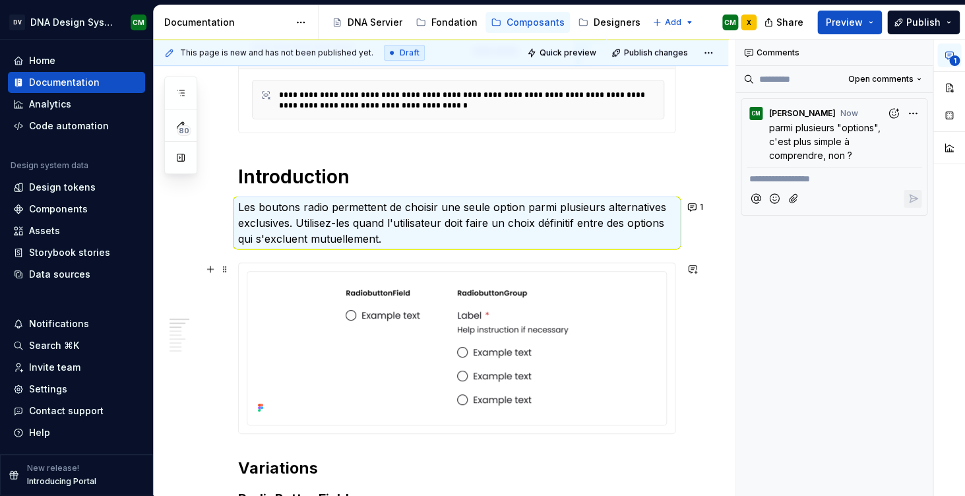
scroll to position [328, 0]
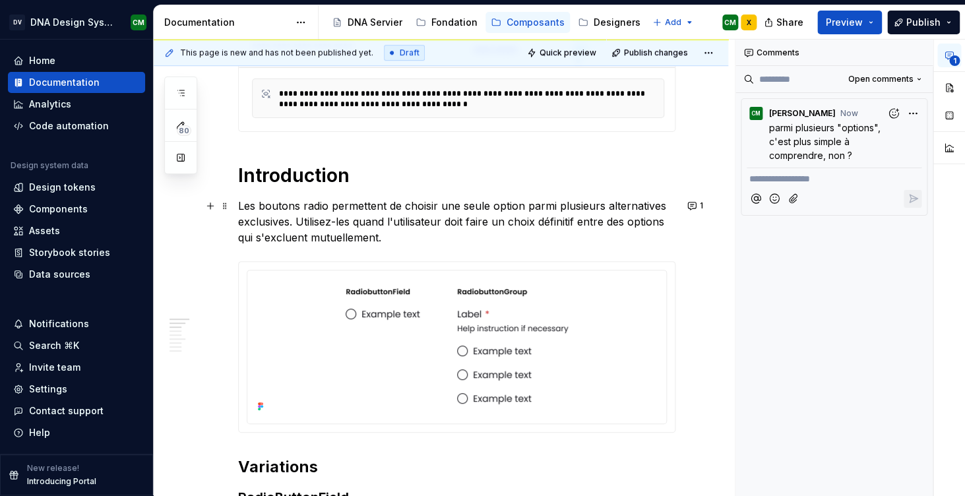
click at [554, 218] on p "Les boutons radio permettent de choisir une seule option parmi plusieurs altern…" at bounding box center [456, 221] width 437 height 47
click at [558, 222] on p "Les boutons radio permettent de choisir une seule option parmi plusieurs altern…" at bounding box center [456, 221] width 437 height 47
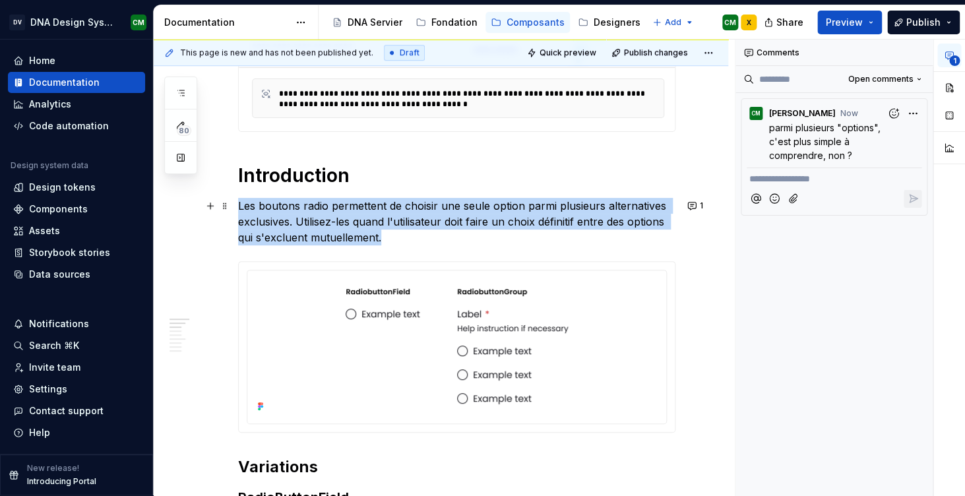
click at [558, 222] on p "Les boutons radio permettent de choisir une seule option parmi plusieurs altern…" at bounding box center [456, 221] width 437 height 47
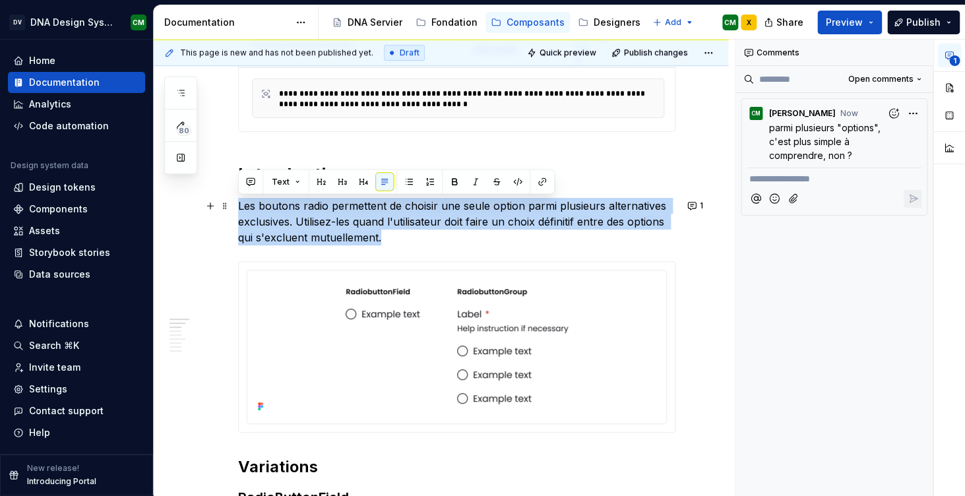
click at [567, 227] on p "Les boutons radio permettent de choisir une seule option parmi plusieurs altern…" at bounding box center [456, 221] width 437 height 47
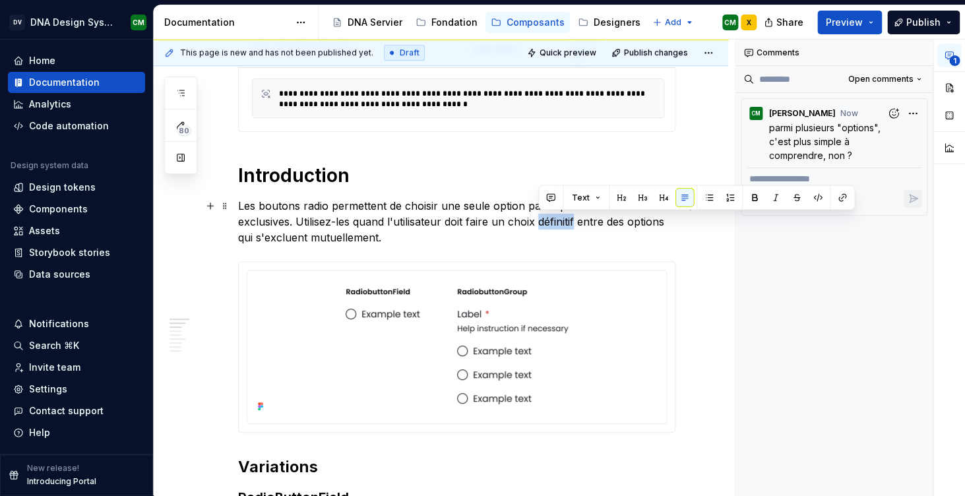
drag, startPoint x: 577, startPoint y: 222, endPoint x: 538, endPoint y: 222, distance: 38.9
click at [538, 222] on p "Les boutons radio permettent de choisir une seule option parmi plusieurs altern…" at bounding box center [456, 221] width 437 height 47
click at [549, 196] on button "button" at bounding box center [550, 198] width 18 height 18
click at [736, 246] on icon "Send" at bounding box center [737, 240] width 13 height 13
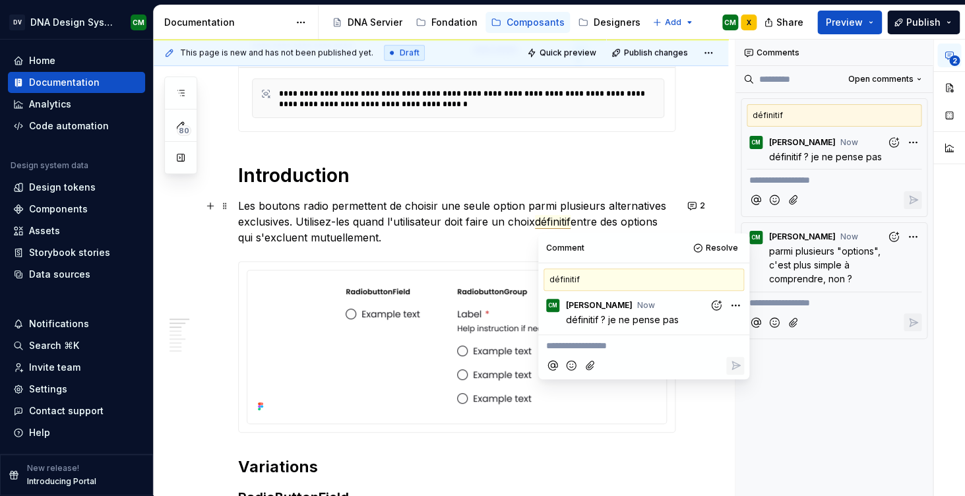
click at [675, 229] on p "Les boutons radio permettent de choisir une seule option parmi plusieurs altern…" at bounding box center [456, 221] width 437 height 47
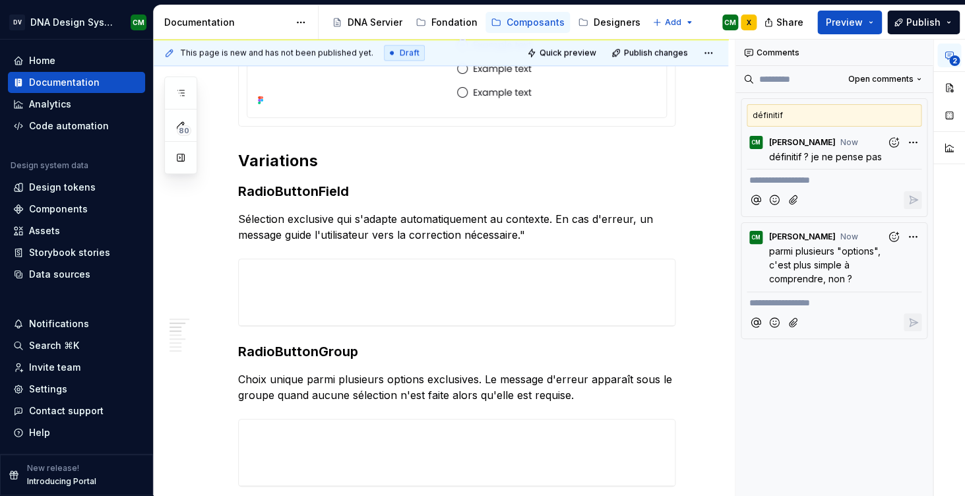
type textarea "*"
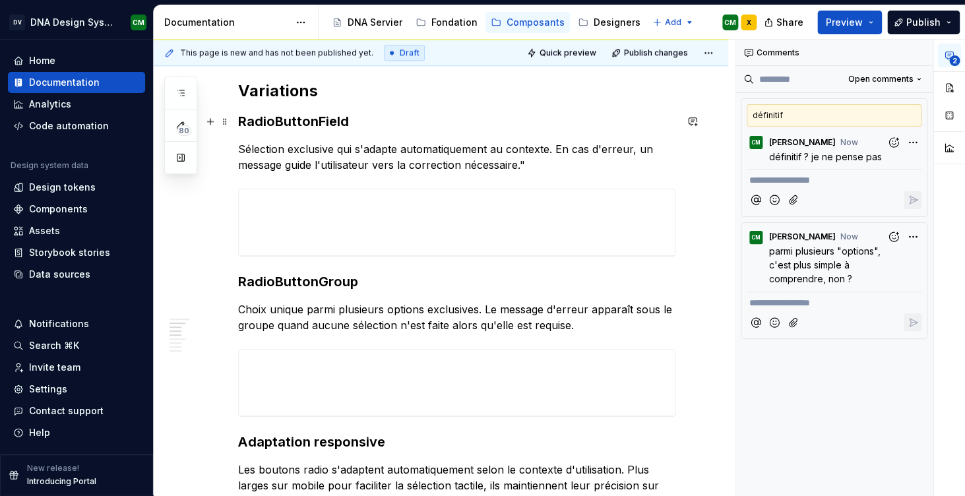
scroll to position [696, 0]
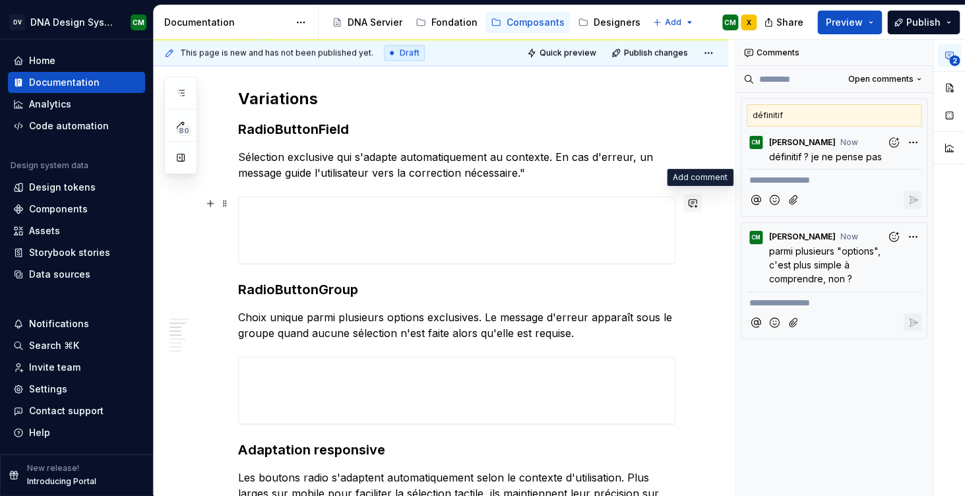
click at [699, 205] on button "button" at bounding box center [692, 203] width 18 height 18
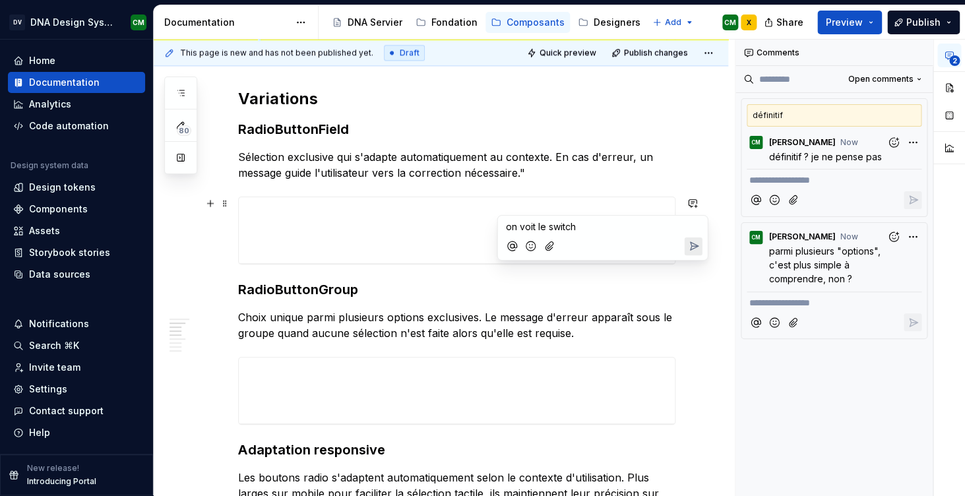
click at [694, 244] on icon "Send" at bounding box center [694, 246] width 8 height 8
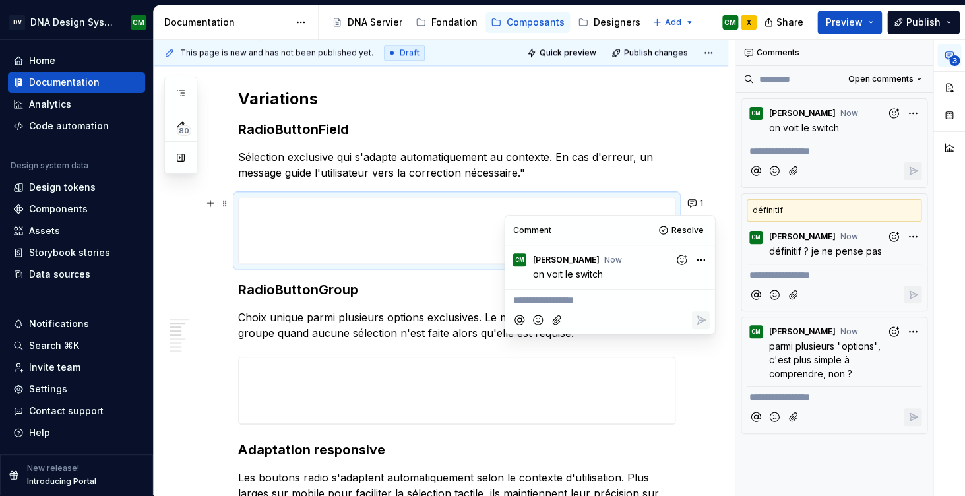
type textarea "*"
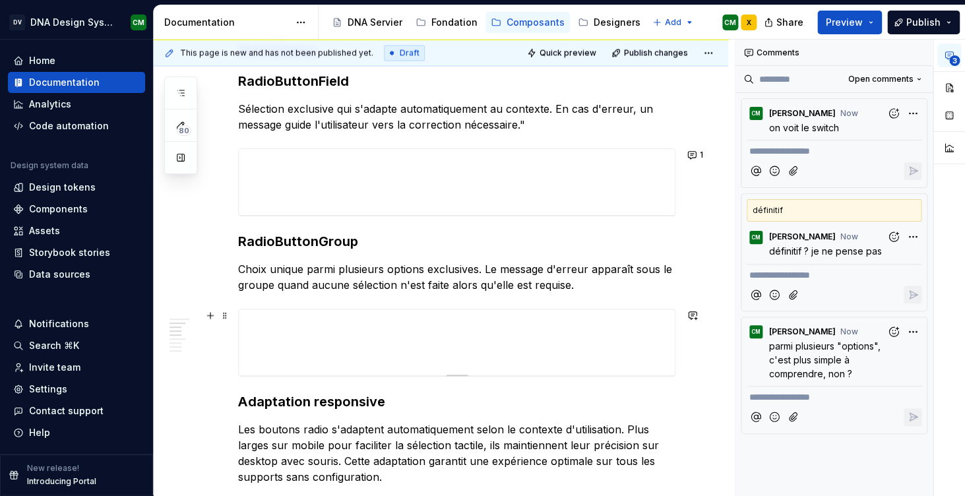
scroll to position [759, 0]
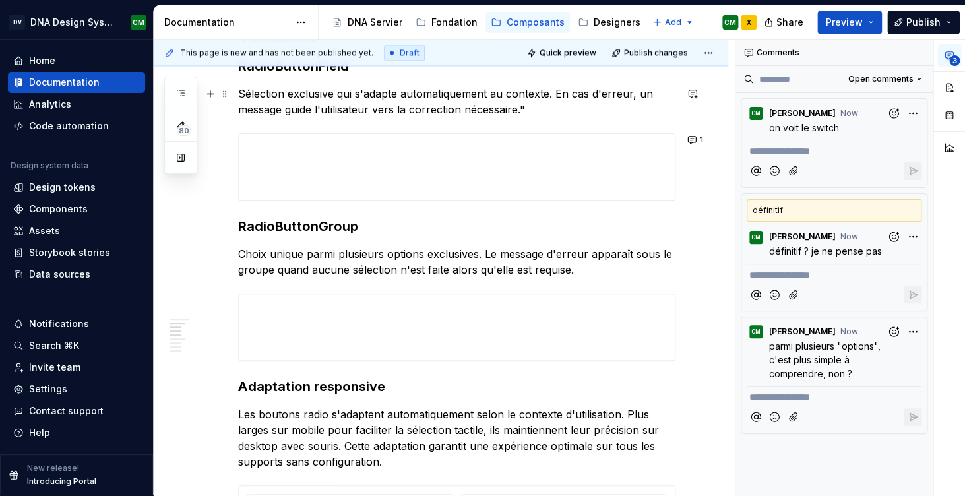
click at [530, 110] on p "Sélection exclusive qui s'adapte automatiquement au contexte. En cas d'erreur, …" at bounding box center [456, 102] width 437 height 32
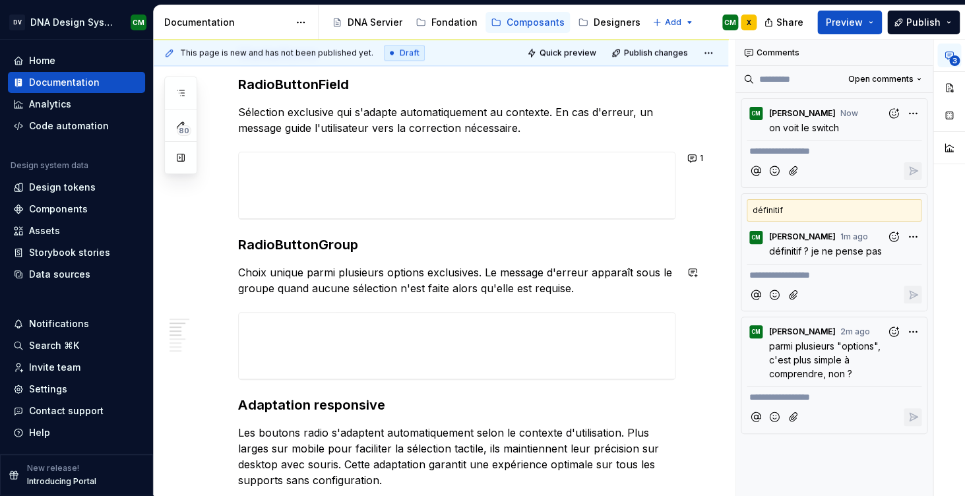
scroll to position [738, 0]
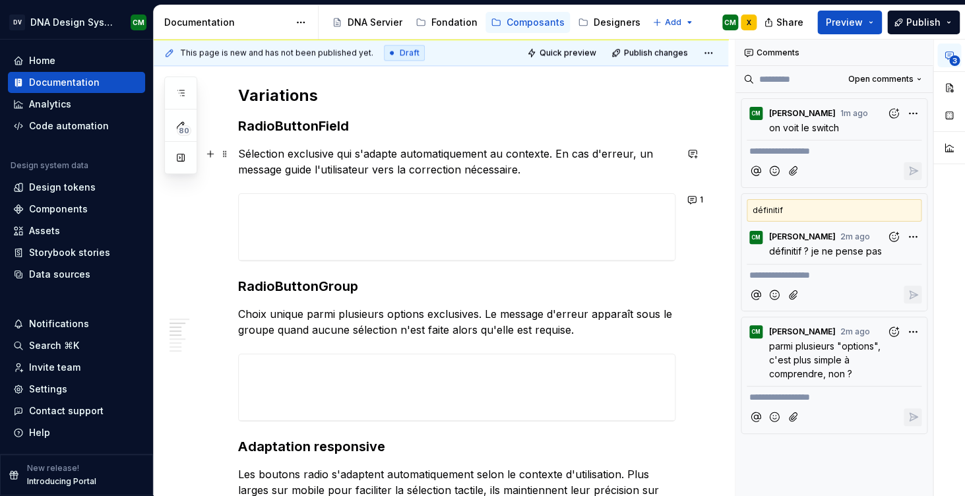
click at [543, 169] on p "Sélection exclusive qui s'adapte automatiquement au contexte. En cas d'erreur, …" at bounding box center [456, 162] width 437 height 32
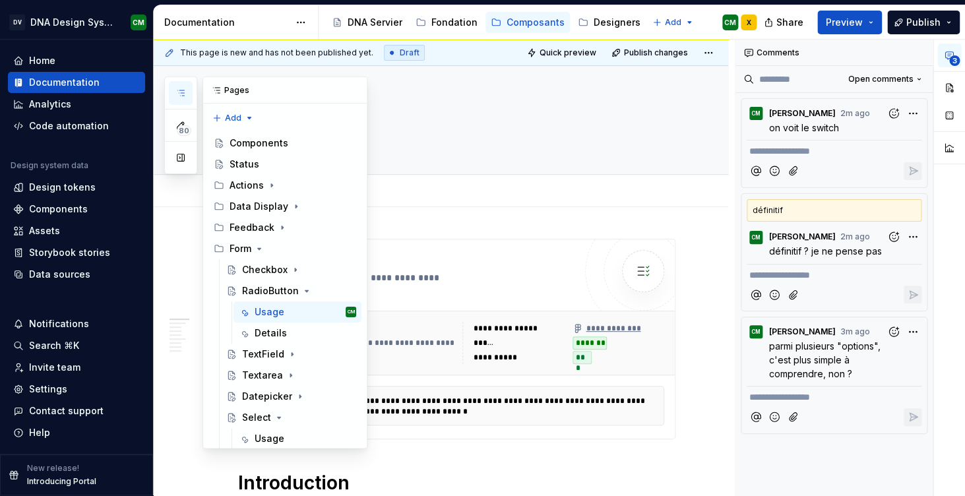
scroll to position [108, 0]
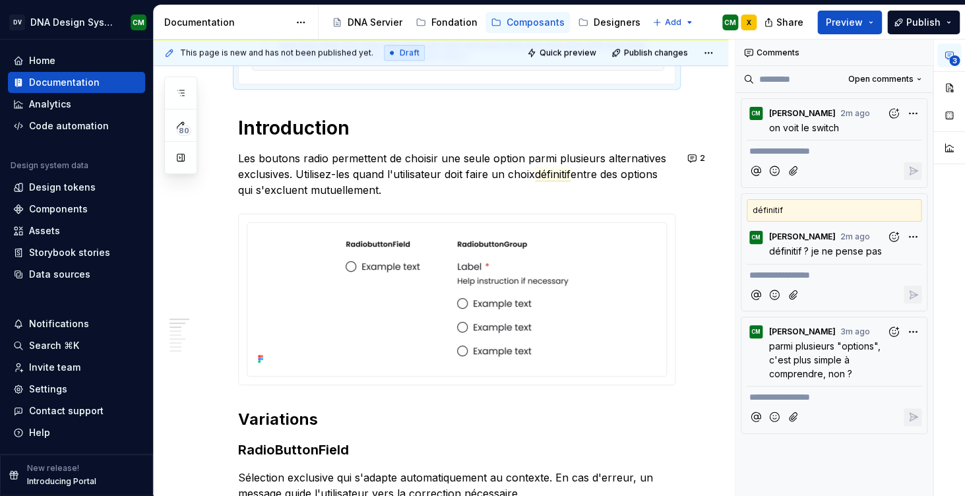
scroll to position [377, 0]
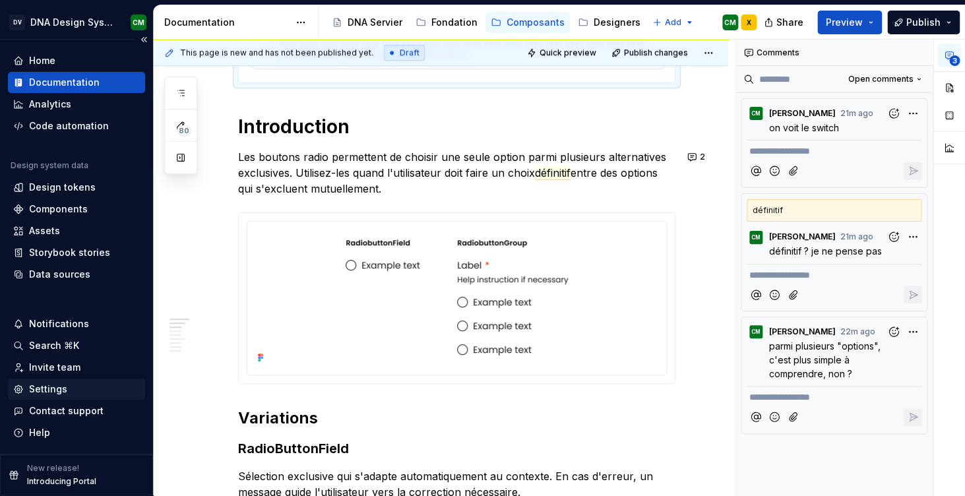
click at [49, 391] on div "Settings" at bounding box center [48, 388] width 38 height 13
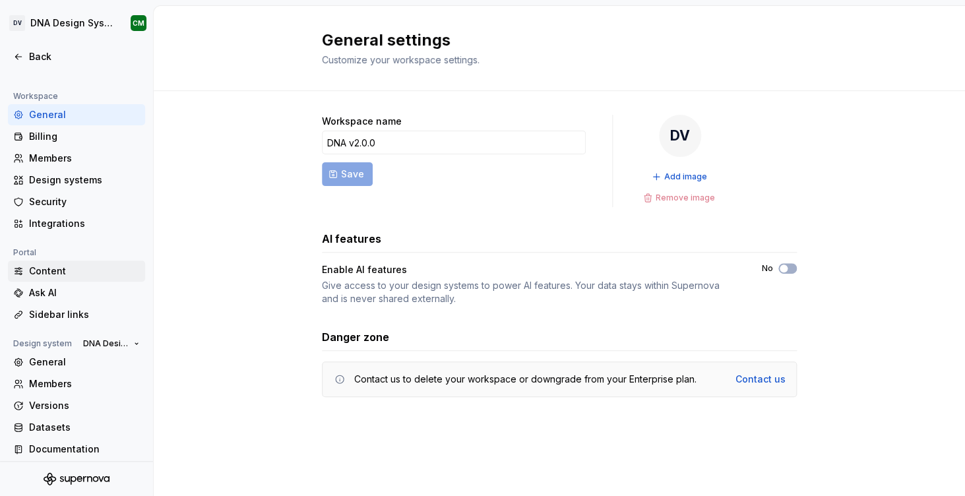
scroll to position [85, 0]
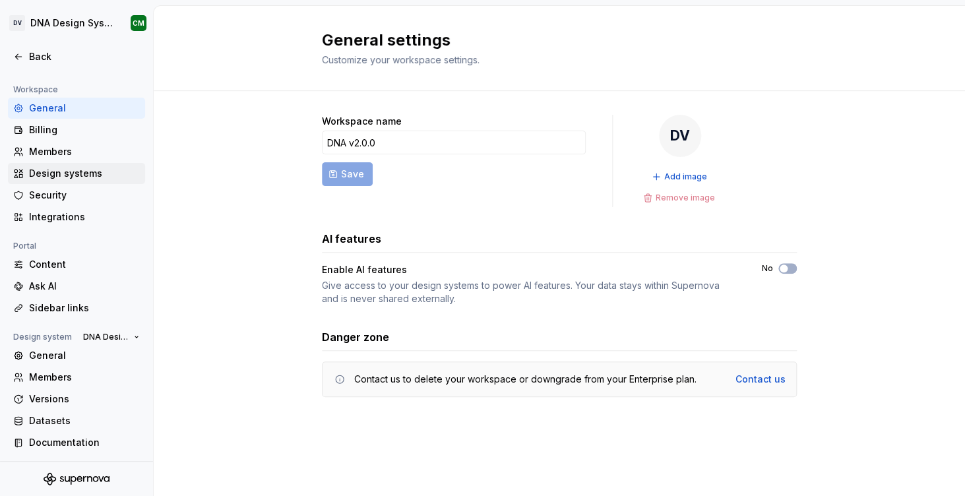
click at [69, 175] on div "Design systems" at bounding box center [84, 173] width 111 height 13
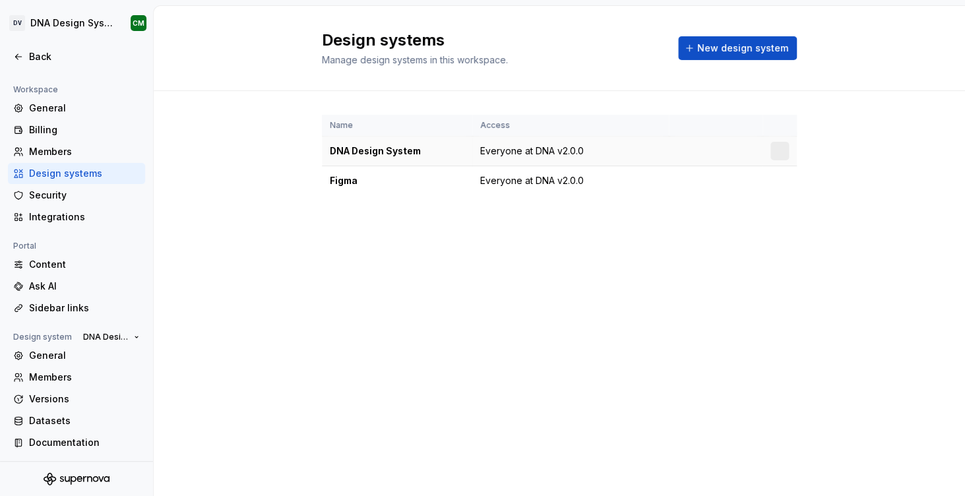
click at [500, 142] on td "Everyone at DNA v2.0.0" at bounding box center [570, 151] width 196 height 30
click at [53, 359] on div "General" at bounding box center [84, 355] width 111 height 13
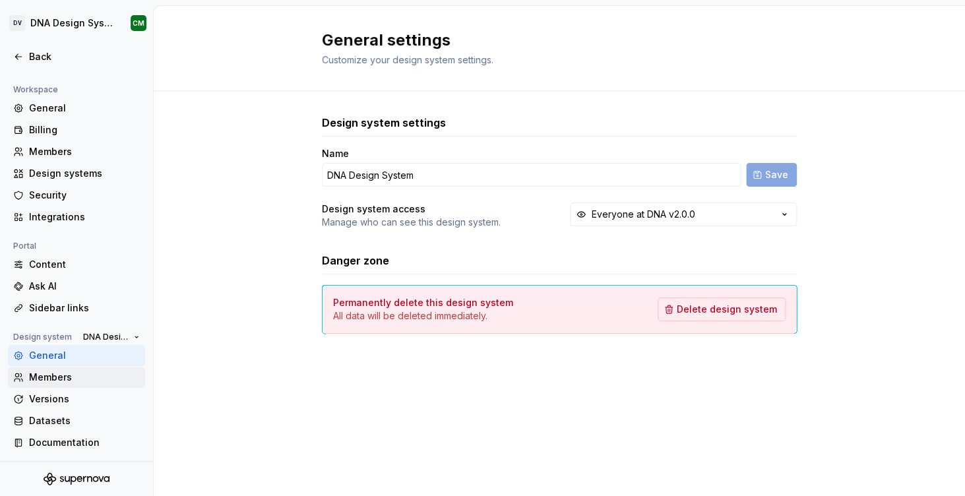
click at [67, 378] on div "Members" at bounding box center [84, 377] width 111 height 13
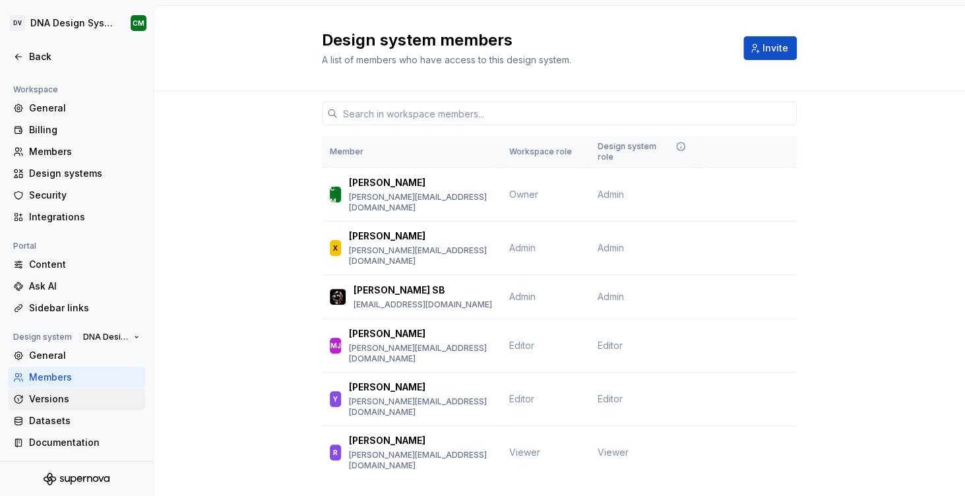
click at [63, 397] on div "Versions" at bounding box center [84, 398] width 111 height 13
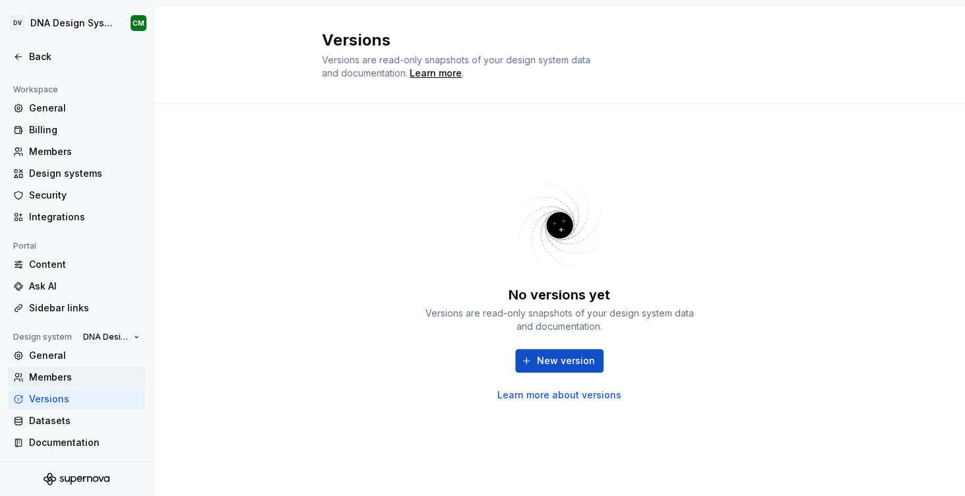
click at [54, 371] on div "Members" at bounding box center [84, 377] width 111 height 13
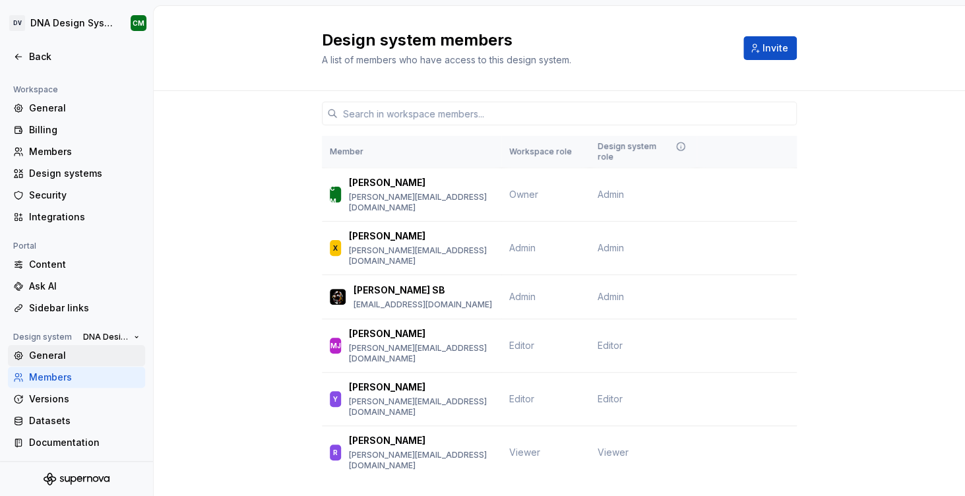
click at [76, 360] on div "General" at bounding box center [84, 355] width 111 height 13
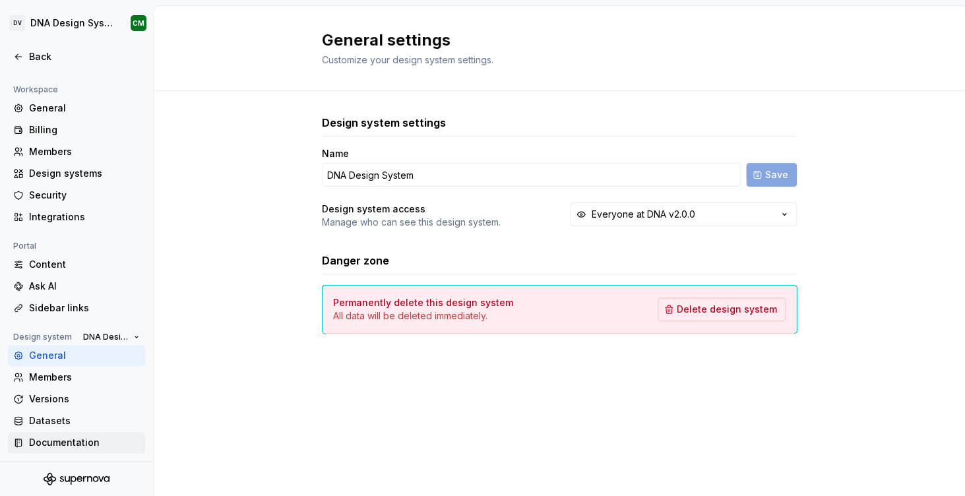
click at [48, 439] on div "Documentation" at bounding box center [84, 442] width 111 height 13
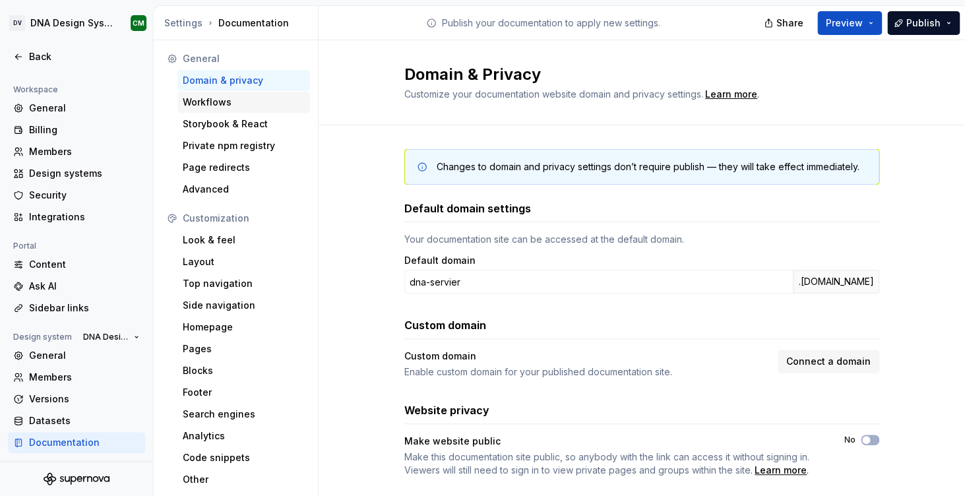
click at [236, 112] on div "Workflows" at bounding box center [243, 102] width 133 height 21
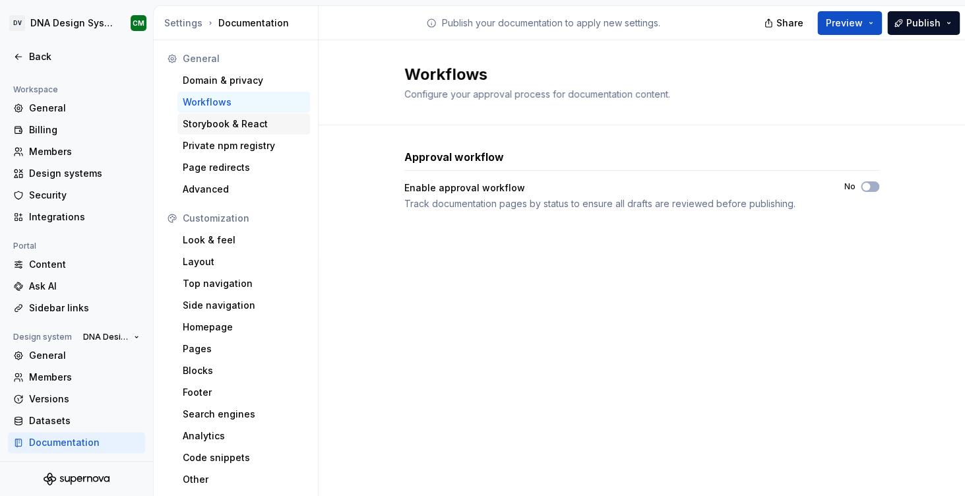
click at [240, 124] on div "Storybook & React" at bounding box center [244, 123] width 122 height 13
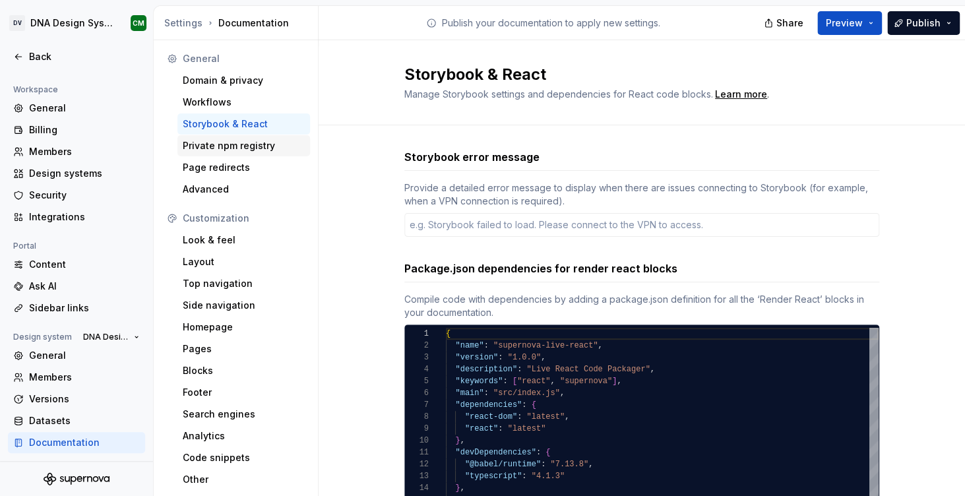
type textarea "*"
click at [234, 148] on div "Private npm registry" at bounding box center [244, 145] width 122 height 13
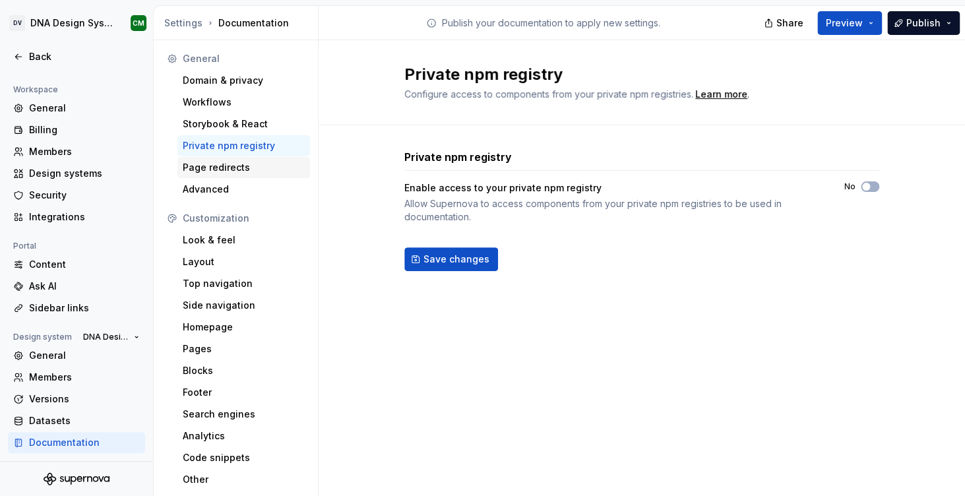
click at [231, 173] on div "Page redirects" at bounding box center [244, 167] width 122 height 13
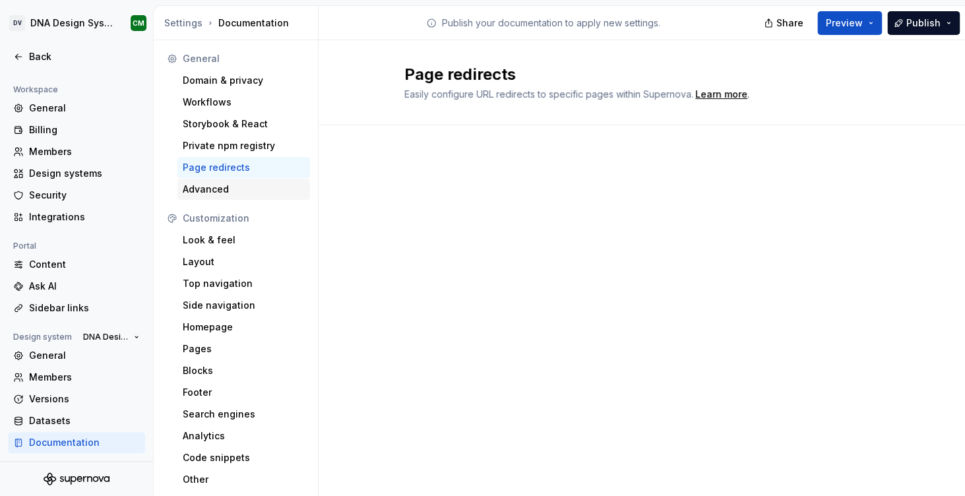
click at [226, 198] on div "Advanced" at bounding box center [243, 189] width 133 height 21
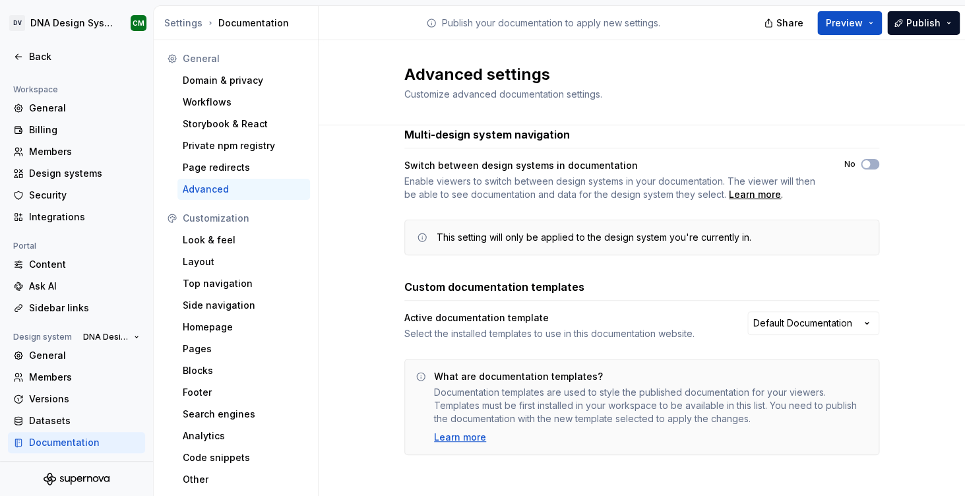
scroll to position [26, 0]
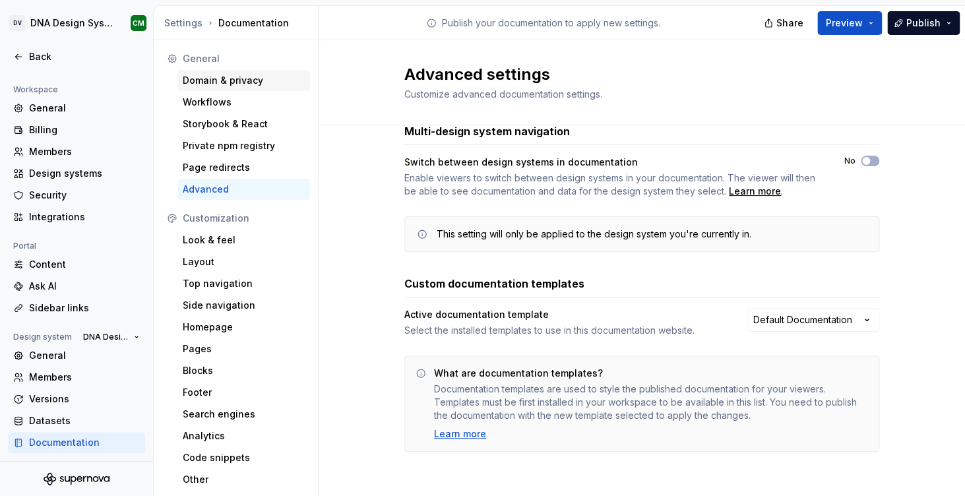
click at [243, 85] on div "Domain & privacy" at bounding box center [244, 80] width 122 height 13
